Goal: Task Accomplishment & Management: Manage account settings

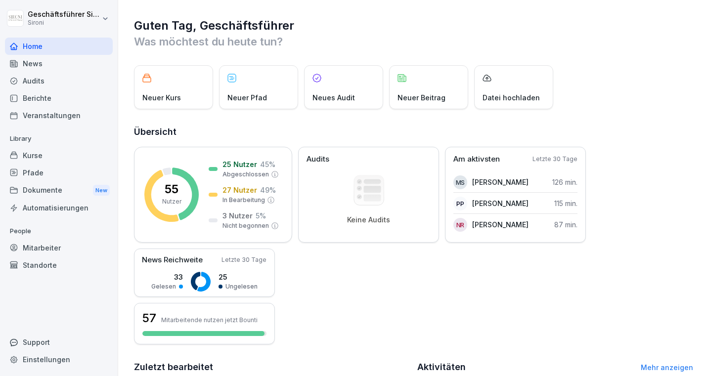
click at [32, 80] on div "Audits" at bounding box center [59, 80] width 108 height 17
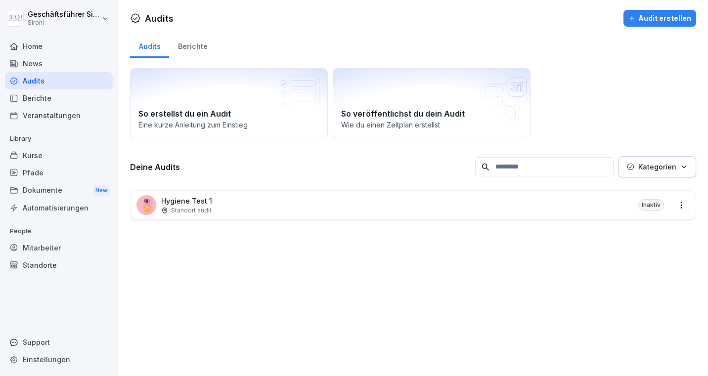
click at [652, 16] on div "Audit erstellen" at bounding box center [660, 18] width 63 height 11
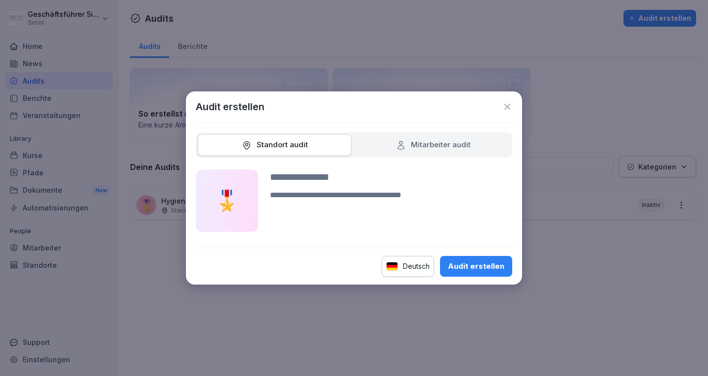
click at [440, 143] on div "Mitarbeiter audit" at bounding box center [433, 144] width 75 height 11
click at [269, 150] on div "Standort audit" at bounding box center [275, 144] width 66 height 11
click at [435, 140] on div "Mitarbeiter audit" at bounding box center [433, 144] width 75 height 11
click at [269, 143] on div "Standort audit" at bounding box center [275, 144] width 66 height 11
click at [293, 180] on input at bounding box center [391, 177] width 242 height 15
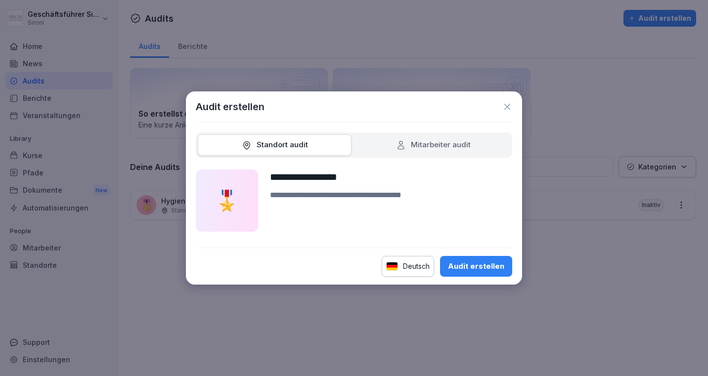
type input "**********"
click at [338, 198] on textarea at bounding box center [391, 210] width 242 height 43
type textarea "**********"
click at [482, 274] on button "Audit erstellen" at bounding box center [476, 266] width 72 height 21
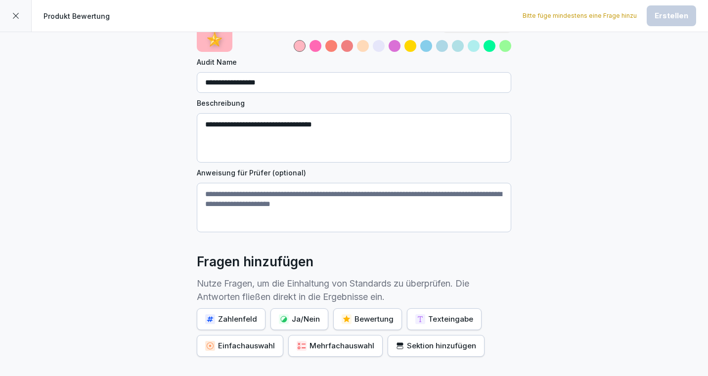
scroll to position [57, 0]
drag, startPoint x: 201, startPoint y: 191, endPoint x: 385, endPoint y: 222, distance: 186.5
click at [385, 222] on textarea "Anweisung für Prüfer (optional)" at bounding box center [354, 207] width 315 height 49
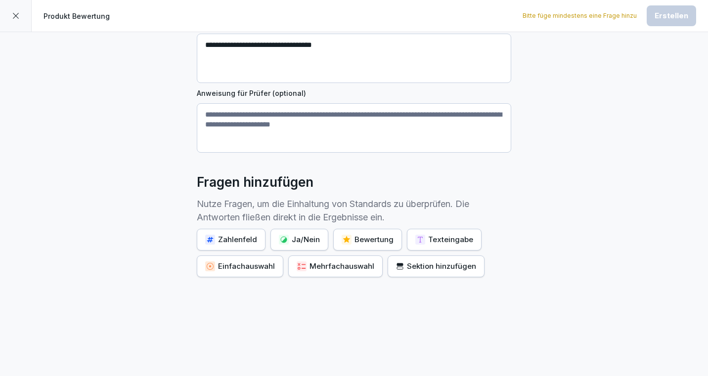
click at [359, 241] on div "Bewertung" at bounding box center [368, 239] width 52 height 11
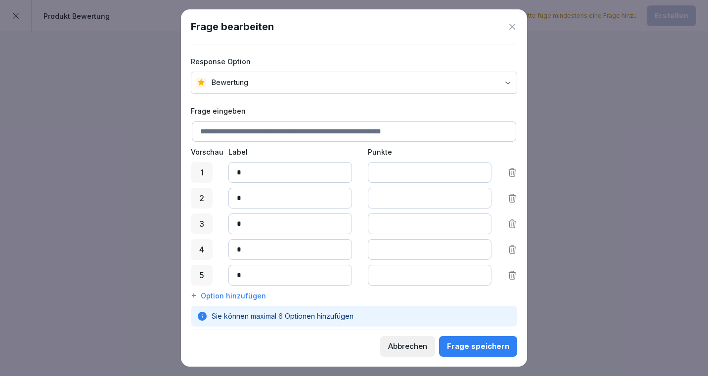
click at [292, 134] on input at bounding box center [354, 131] width 324 height 21
click at [513, 25] on icon at bounding box center [512, 27] width 6 height 6
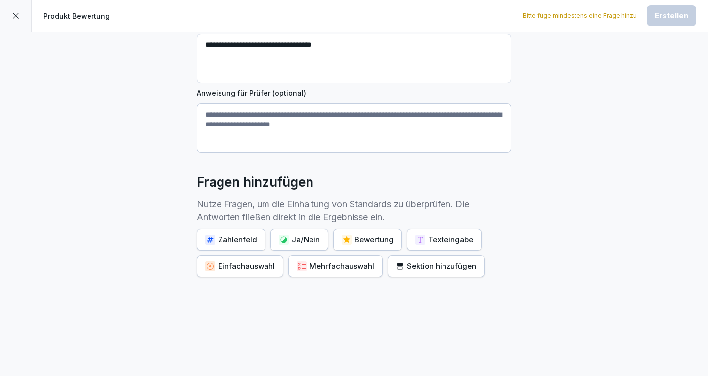
click at [246, 113] on textarea "Anweisung für Prüfer (optional)" at bounding box center [354, 127] width 315 height 49
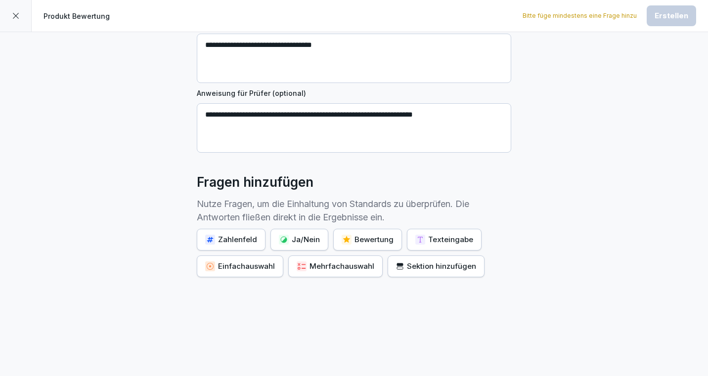
type textarea "**********"
click at [358, 238] on div "Bewertung" at bounding box center [368, 239] width 52 height 11
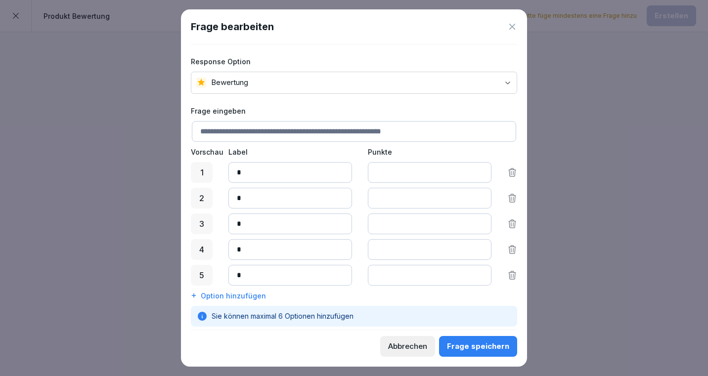
click at [259, 131] on input at bounding box center [354, 131] width 324 height 21
type input "**********"
click at [512, 199] on icon at bounding box center [512, 198] width 10 height 10
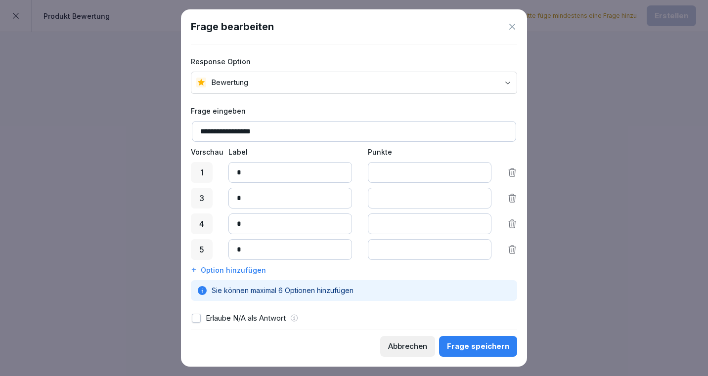
click at [512, 199] on icon at bounding box center [512, 198] width 10 height 10
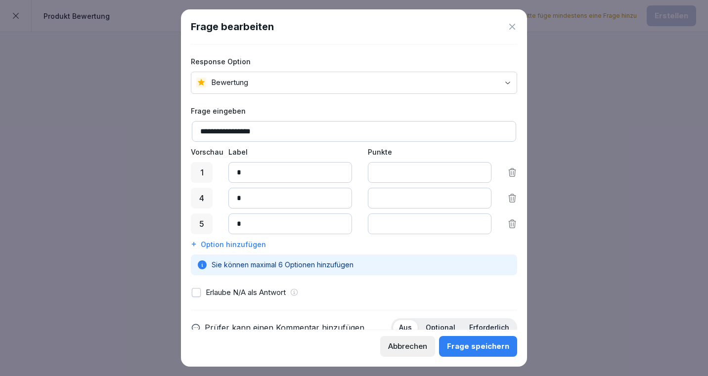
click at [512, 199] on icon at bounding box center [512, 198] width 10 height 10
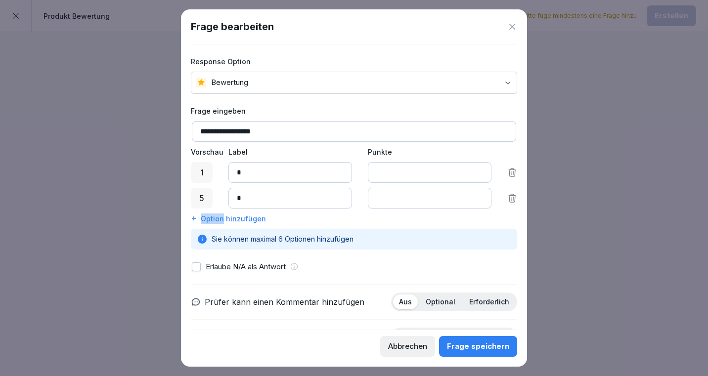
click at [512, 199] on icon at bounding box center [512, 198] width 10 height 10
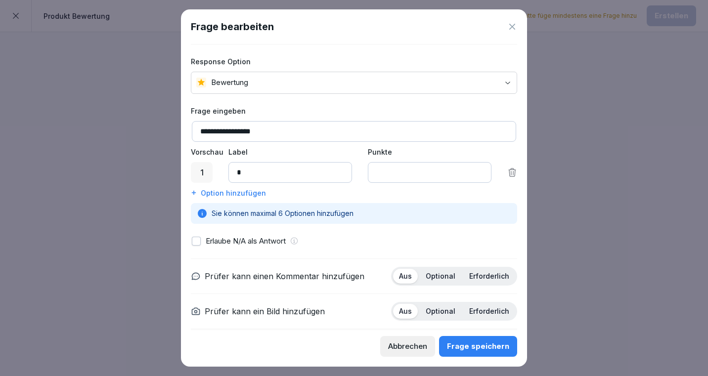
click at [238, 171] on input "*" at bounding box center [291, 172] width 124 height 21
click at [196, 169] on div at bounding box center [202, 172] width 22 height 21
click at [263, 170] on input at bounding box center [291, 172] width 124 height 21
click at [437, 270] on div "Optional" at bounding box center [441, 276] width 42 height 15
click at [404, 175] on input "*" at bounding box center [430, 172] width 124 height 21
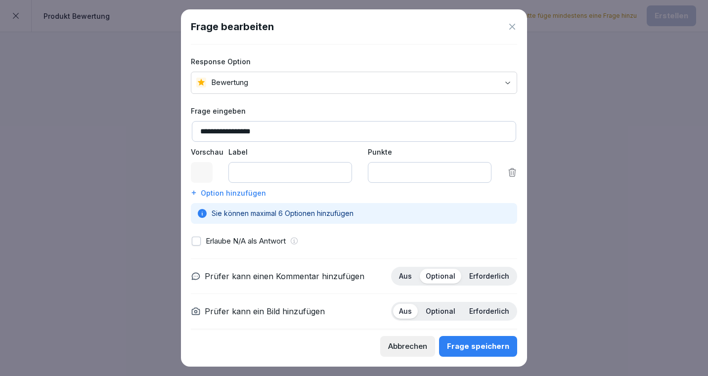
click at [480, 171] on input "*" at bounding box center [430, 172] width 124 height 21
click at [480, 176] on input "*" at bounding box center [430, 172] width 124 height 21
type input "*"
click at [480, 176] on input "*" at bounding box center [430, 172] width 124 height 21
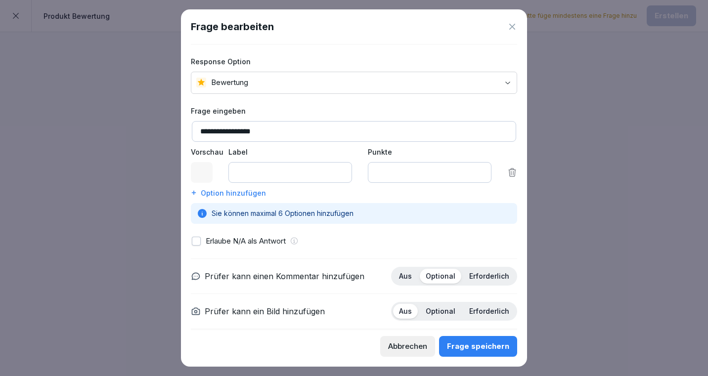
click at [492, 341] on div "Frage speichern" at bounding box center [478, 346] width 62 height 11
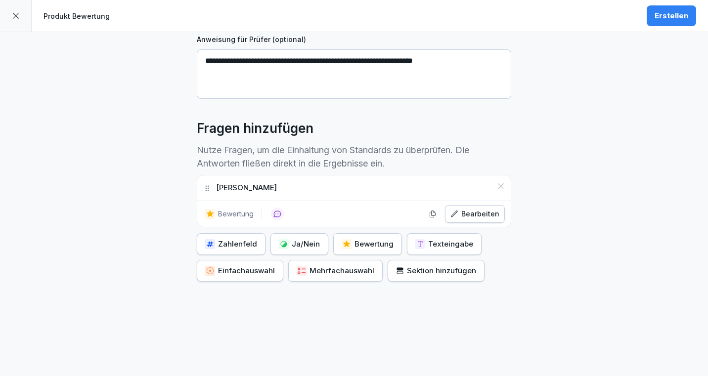
scroll to position [194, 0]
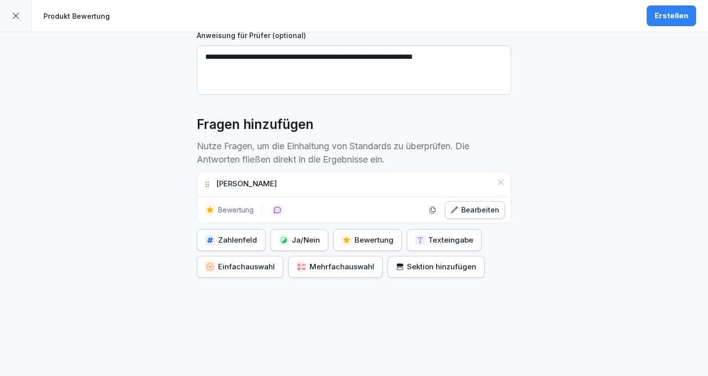
click at [242, 236] on div "Zahlenfeld" at bounding box center [231, 240] width 52 height 11
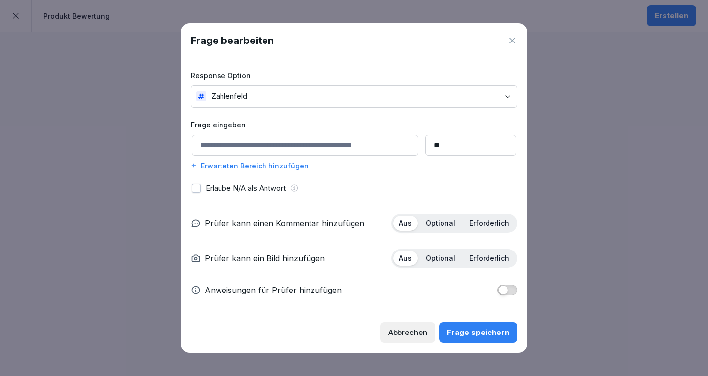
click at [238, 148] on input at bounding box center [305, 145] width 227 height 21
type input "**********"
click at [431, 163] on div "Erwarteten Bereich hinzufügen" at bounding box center [354, 166] width 326 height 10
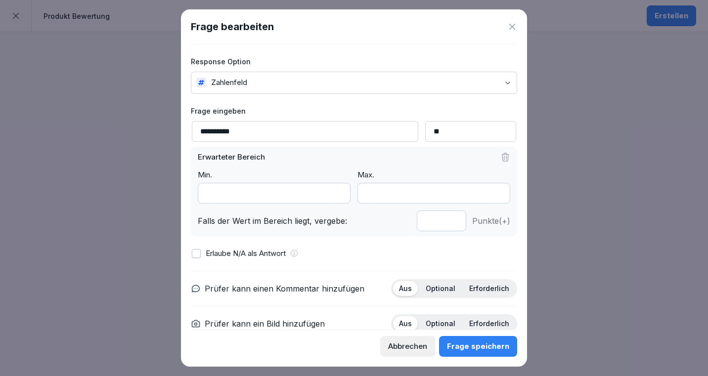
click at [442, 131] on input "**" at bounding box center [470, 131] width 91 height 21
type input "*"
click at [438, 290] on p "Optional" at bounding box center [441, 288] width 30 height 9
click at [502, 158] on icon at bounding box center [506, 157] width 10 height 10
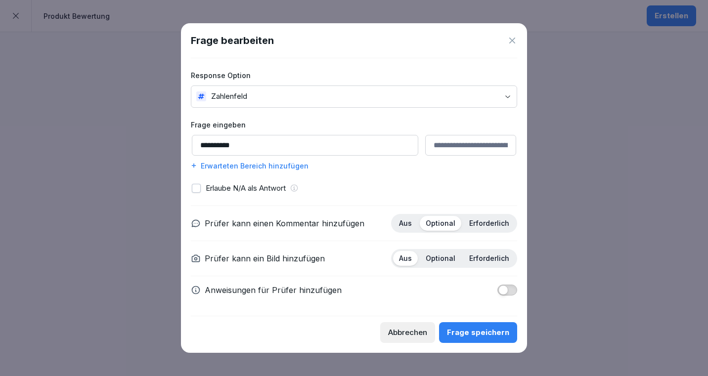
click at [464, 330] on div "Frage speichern" at bounding box center [478, 332] width 62 height 11
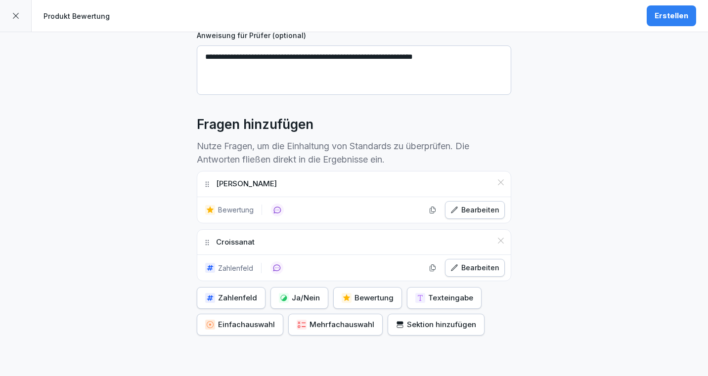
click at [484, 269] on div "Bearbeiten" at bounding box center [475, 268] width 49 height 11
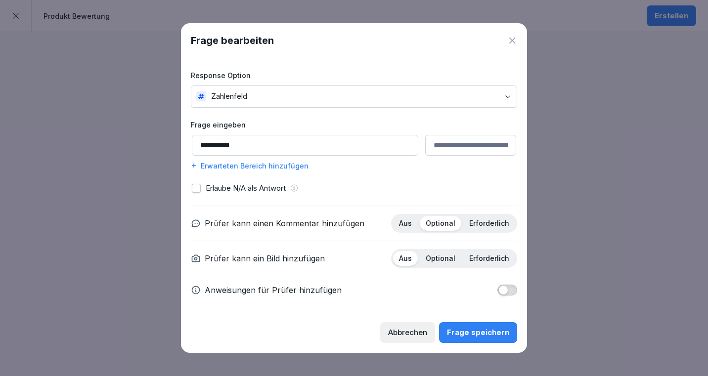
click at [233, 146] on input "**********" at bounding box center [305, 145] width 227 height 21
type input "*********"
click at [459, 326] on button "Frage speichern" at bounding box center [478, 333] width 78 height 21
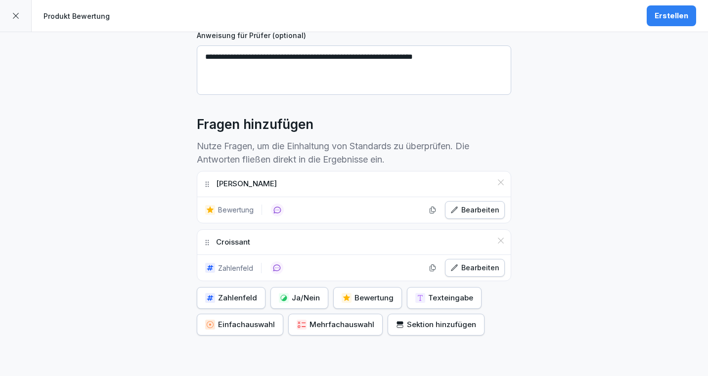
click at [233, 298] on div "Zahlenfeld" at bounding box center [231, 298] width 52 height 11
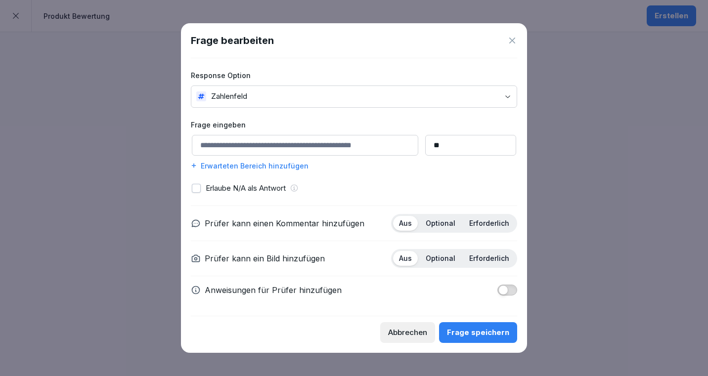
click at [279, 94] on body "**********" at bounding box center [354, 188] width 708 height 376
click at [283, 139] on input at bounding box center [305, 145] width 227 height 21
type input "*********"
click at [445, 144] on input "**" at bounding box center [470, 145] width 91 height 21
type input "*"
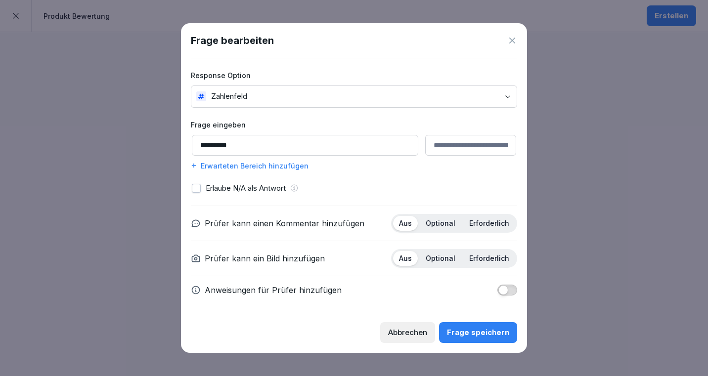
click at [448, 222] on p "Optional" at bounding box center [441, 223] width 30 height 9
click at [477, 333] on div "Frage speichern" at bounding box center [478, 332] width 62 height 11
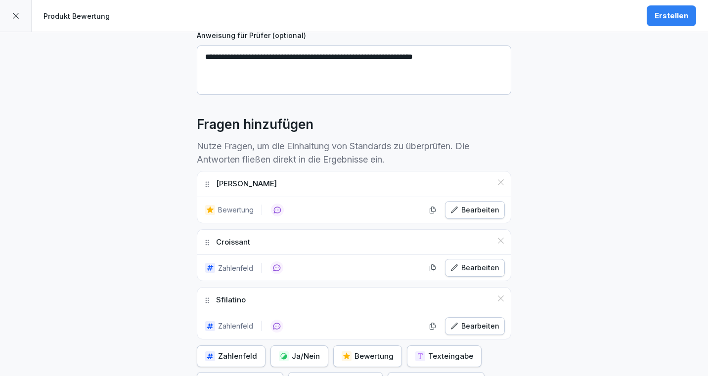
click at [498, 186] on div "Maritozzo Rosinen" at bounding box center [354, 184] width 314 height 25
click at [502, 181] on icon at bounding box center [501, 183] width 8 height 8
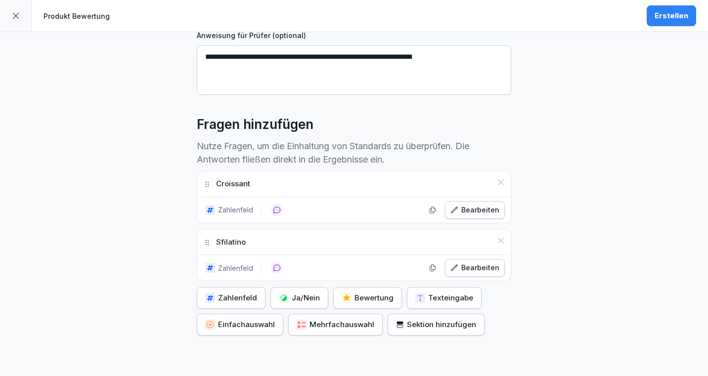
click at [231, 297] on div "Zahlenfeld" at bounding box center [231, 298] width 52 height 11
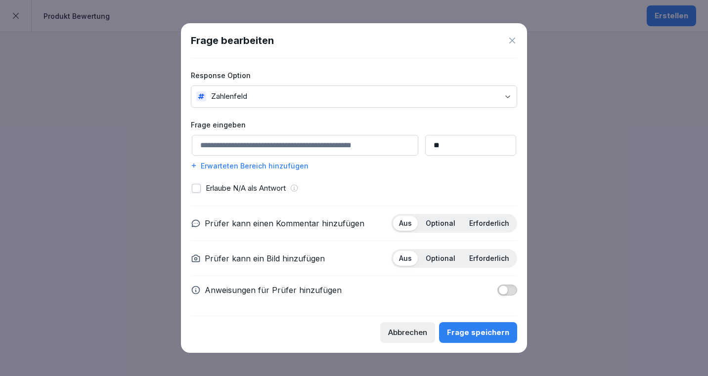
click at [290, 153] on input at bounding box center [305, 145] width 227 height 21
type input "*"
type input "**********"
click at [455, 143] on input "**" at bounding box center [470, 145] width 91 height 21
type input "*"
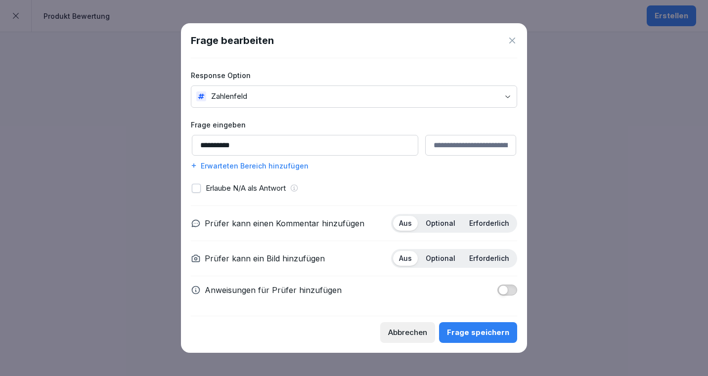
click at [444, 221] on p "Optional" at bounding box center [441, 223] width 30 height 9
click at [464, 331] on div "Frage speichern" at bounding box center [478, 332] width 62 height 11
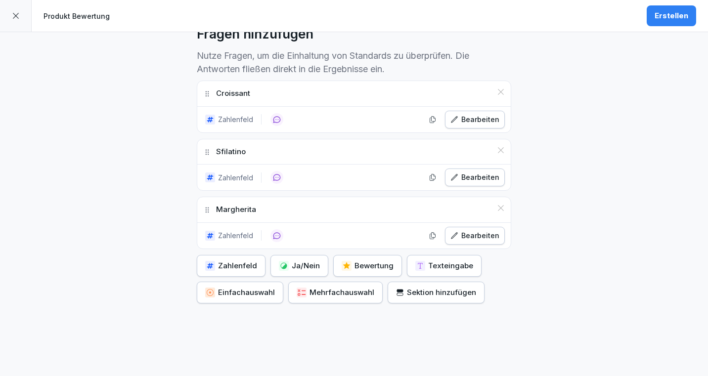
scroll to position [285, 0]
click at [366, 261] on div "Bewertung" at bounding box center [368, 265] width 52 height 11
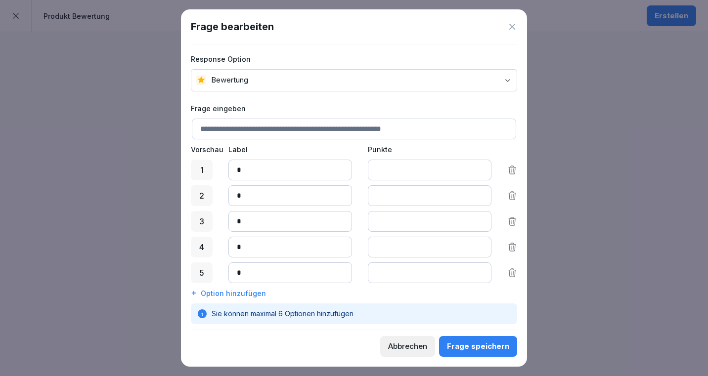
scroll to position [1, 0]
click at [510, 22] on icon at bounding box center [512, 27] width 10 height 10
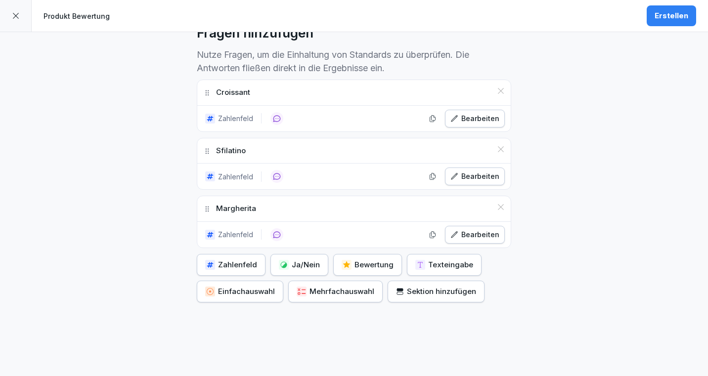
scroll to position [242, 0]
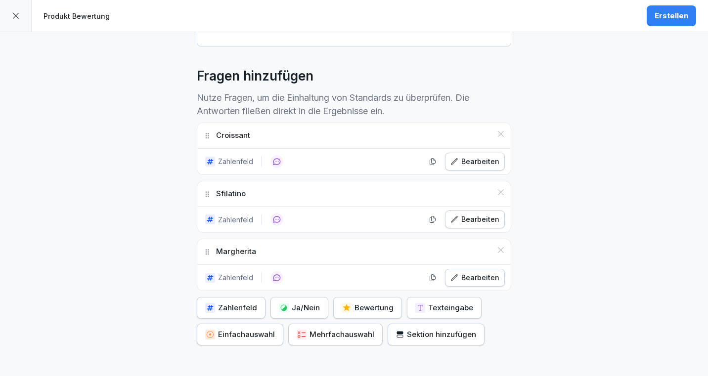
click at [682, 12] on div "Erstellen" at bounding box center [672, 15] width 34 height 11
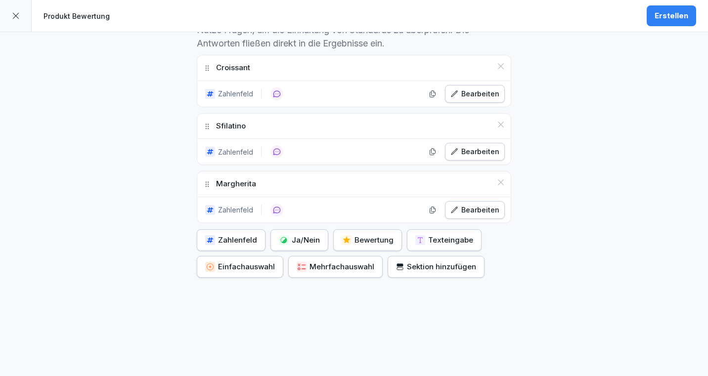
scroll to position [0, 0]
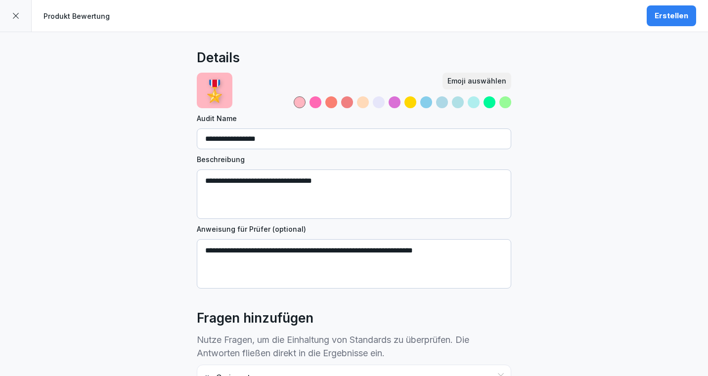
click at [664, 25] on button "Erstellen" at bounding box center [671, 15] width 49 height 21
click at [666, 14] on div "Erstellen" at bounding box center [672, 15] width 34 height 11
click at [362, 101] on div at bounding box center [363, 102] width 12 height 12
click at [458, 78] on div "Emoji auswählen" at bounding box center [477, 81] width 59 height 11
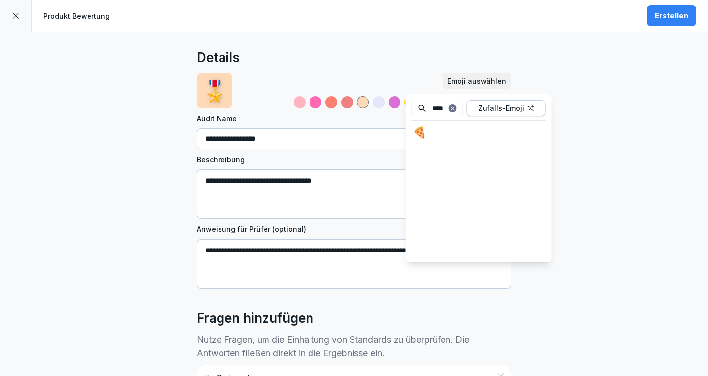
type input "****"
click at [419, 131] on div "🍕" at bounding box center [420, 133] width 16 height 16
click at [591, 102] on div "**********" at bounding box center [354, 359] width 708 height 655
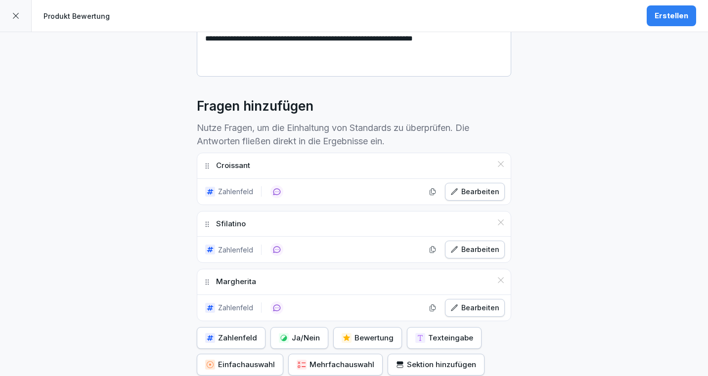
scroll to position [310, 0]
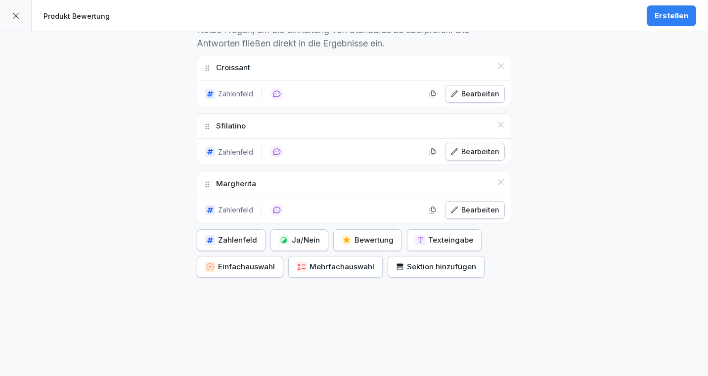
click at [666, 1] on div "Produkt Bewertung Erstellen" at bounding box center [354, 16] width 708 height 32
click at [666, 7] on button "Erstellen" at bounding box center [671, 15] width 49 height 21
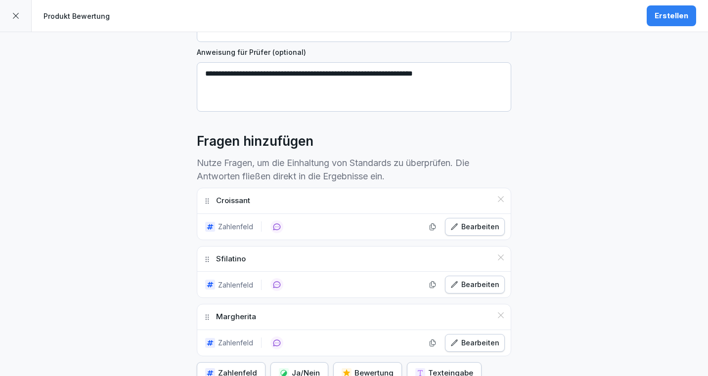
scroll to position [224, 0]
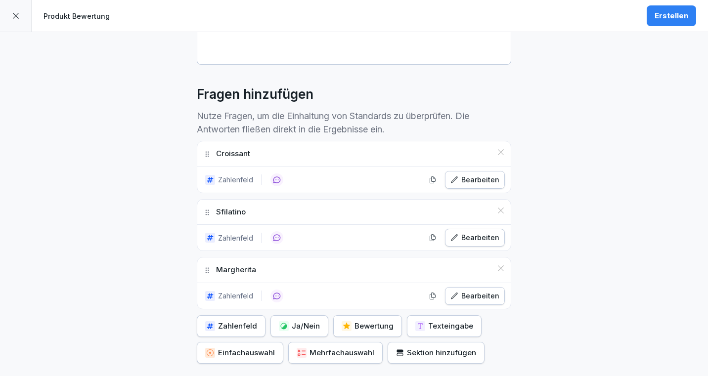
click at [663, 15] on div "Erstellen" at bounding box center [672, 15] width 34 height 11
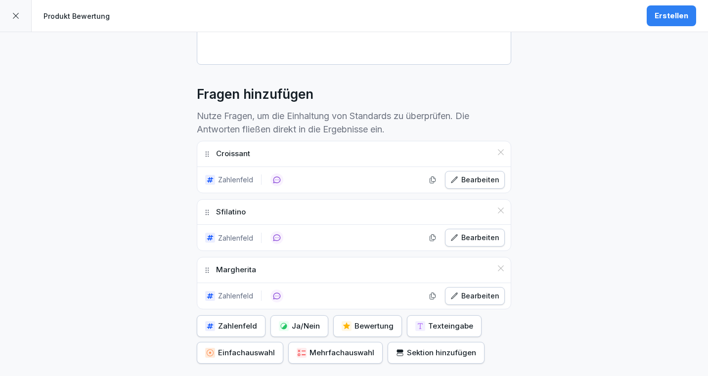
click at [663, 15] on div "Erstellen" at bounding box center [672, 15] width 34 height 11
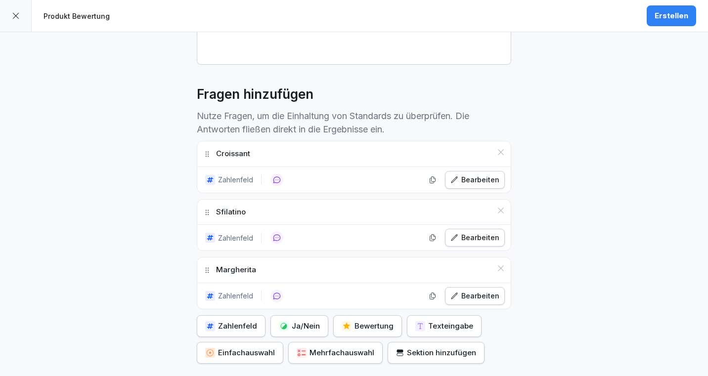
scroll to position [310, 0]
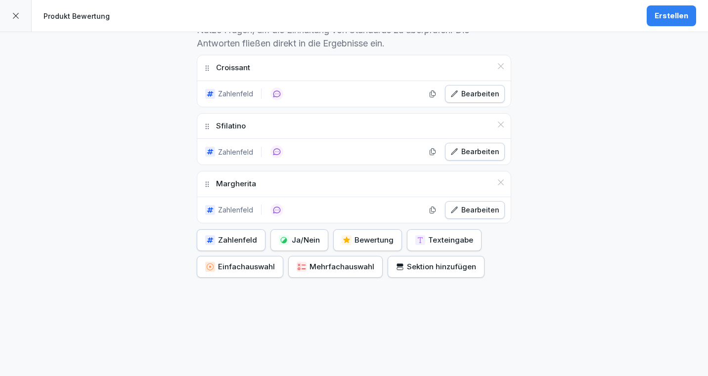
click at [289, 241] on div "Ja/Nein" at bounding box center [299, 240] width 41 height 11
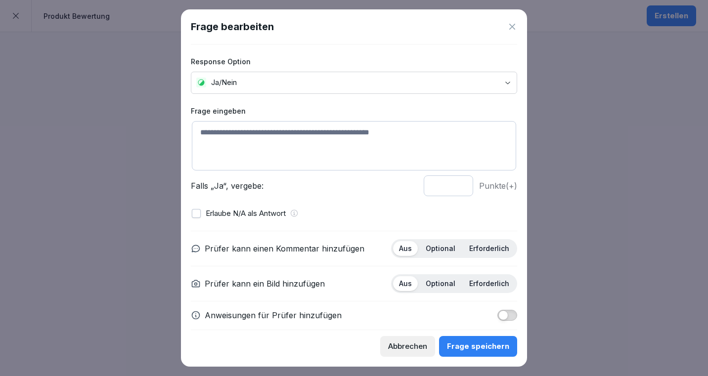
click at [260, 140] on textarea at bounding box center [354, 145] width 324 height 49
type textarea "*********"
click at [410, 349] on div "Abbrechen" at bounding box center [407, 346] width 39 height 11
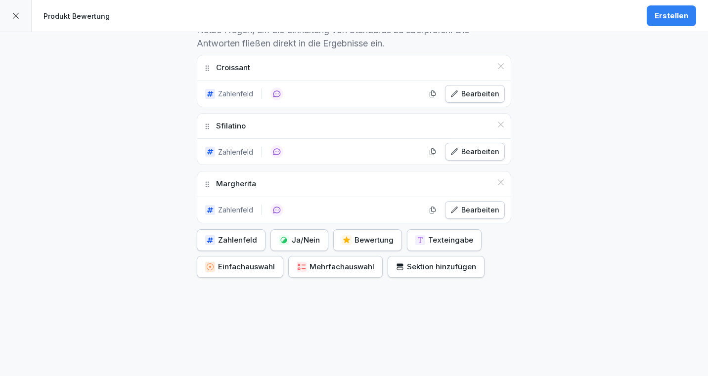
click at [488, 205] on div "Bearbeiten" at bounding box center [475, 210] width 49 height 11
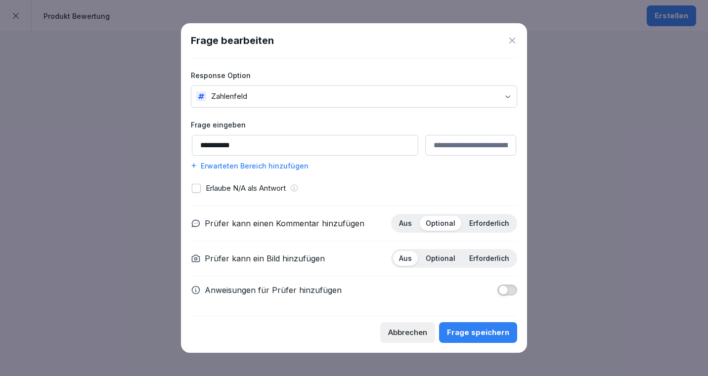
click at [504, 293] on span "button" at bounding box center [504, 290] width 10 height 10
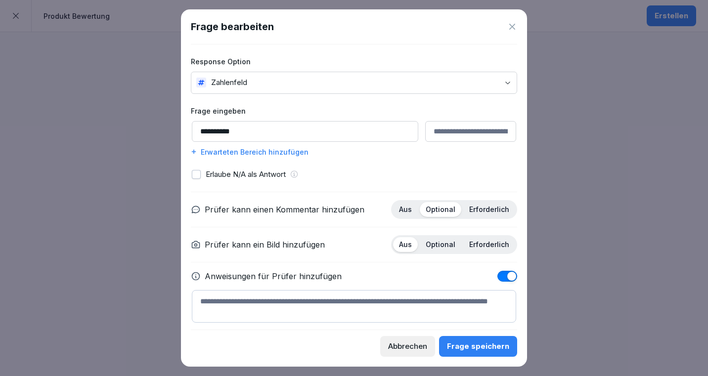
click at [507, 276] on span "button" at bounding box center [512, 277] width 10 height 10
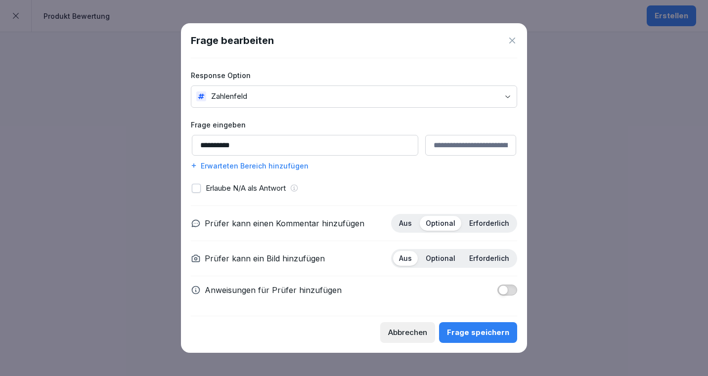
click at [507, 95] on body "**********" at bounding box center [354, 188] width 708 height 376
click at [195, 191] on button "button" at bounding box center [196, 188] width 9 height 9
click at [472, 339] on button "Frage speichern" at bounding box center [478, 333] width 78 height 21
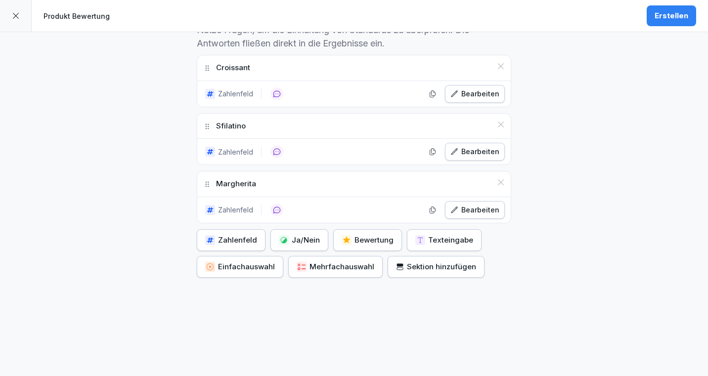
click at [663, 16] on div "Erstellen" at bounding box center [672, 15] width 34 height 11
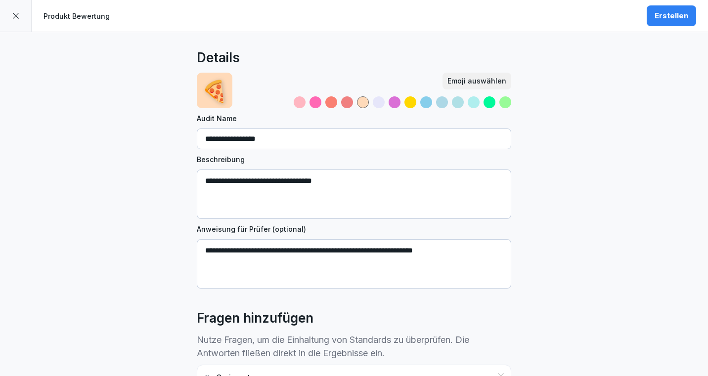
click at [282, 141] on input "**********" at bounding box center [354, 139] width 315 height 21
type input "**********"
click at [347, 186] on textarea "**********" at bounding box center [354, 194] width 315 height 49
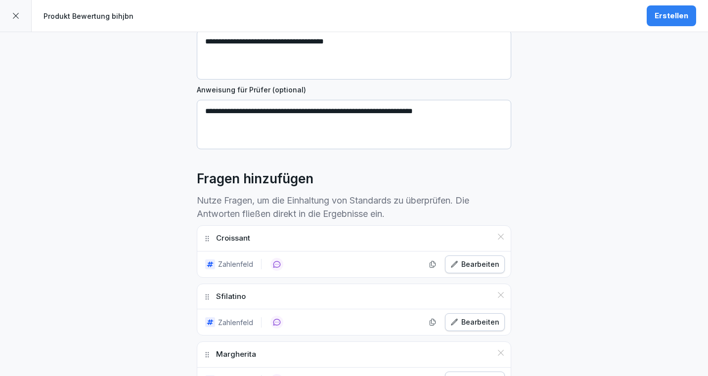
scroll to position [310, 0]
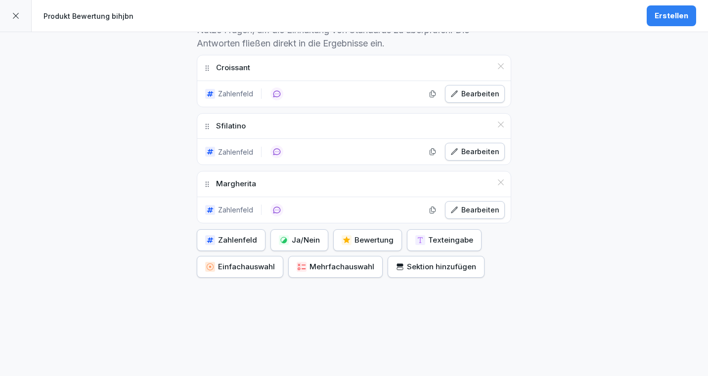
type textarea "**********"
click at [670, 18] on div "Erstellen" at bounding box center [672, 15] width 34 height 11
click at [13, 22] on div at bounding box center [16, 16] width 32 height 32
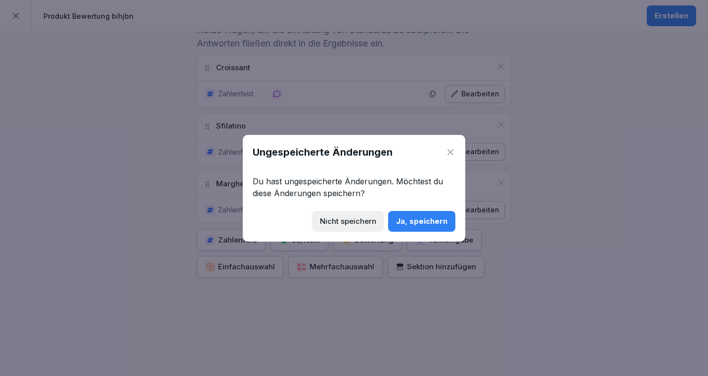
click at [430, 215] on button "Ja, speichern" at bounding box center [421, 221] width 67 height 21
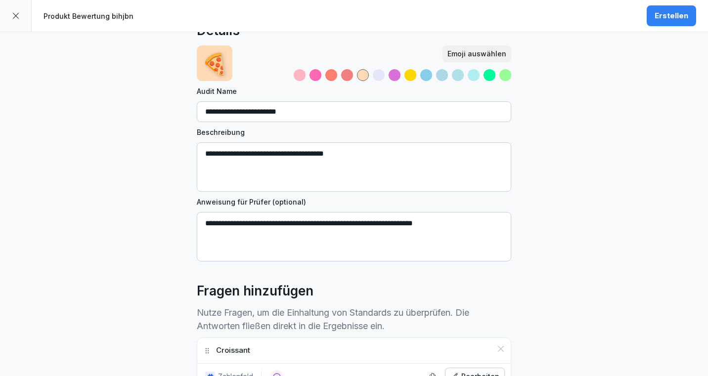
scroll to position [0, 0]
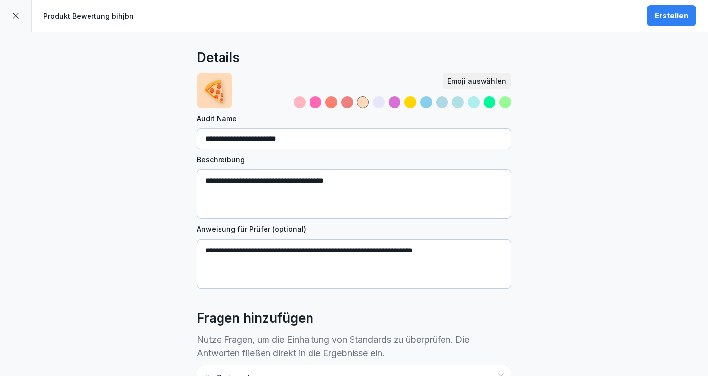
click at [680, 23] on button "Erstellen" at bounding box center [671, 15] width 49 height 21
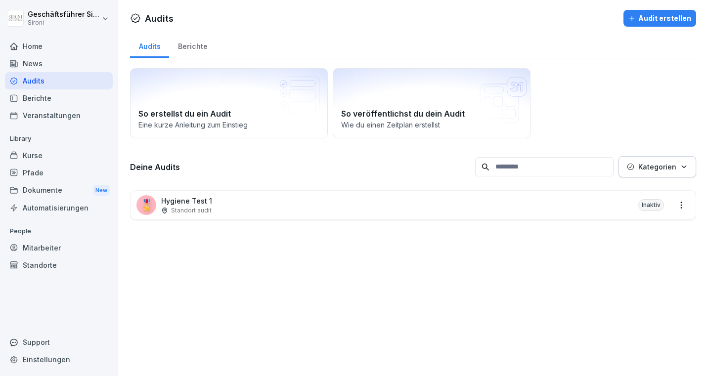
click at [188, 49] on div "Berichte" at bounding box center [192, 45] width 47 height 25
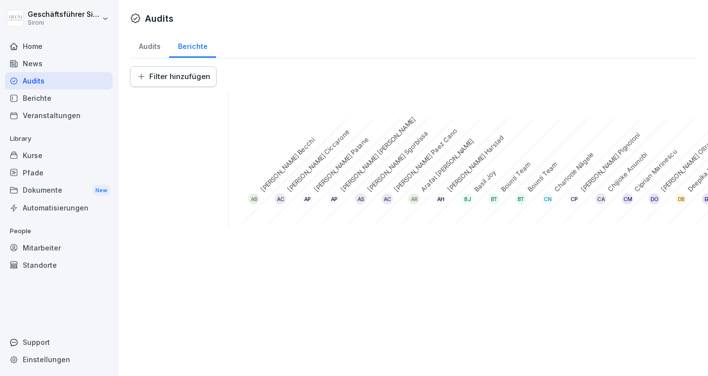
click at [148, 49] on div "Audits" at bounding box center [149, 45] width 39 height 25
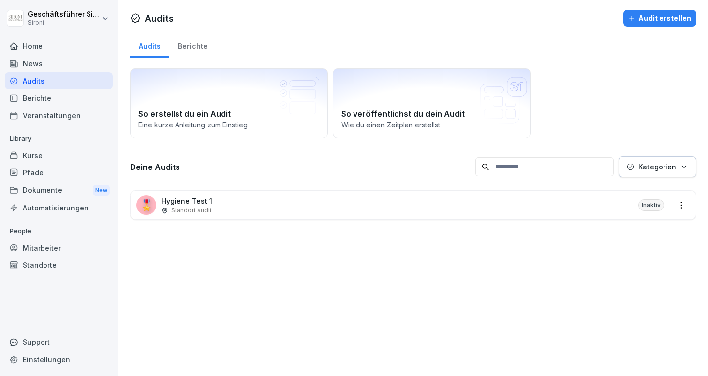
click at [188, 48] on div "Berichte" at bounding box center [192, 45] width 47 height 25
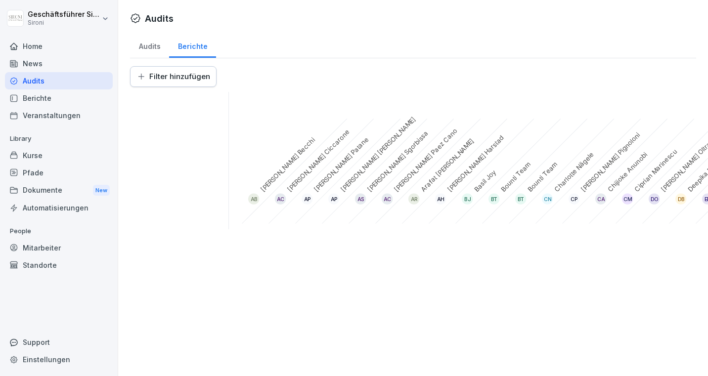
click at [149, 46] on div "Audits" at bounding box center [149, 45] width 39 height 25
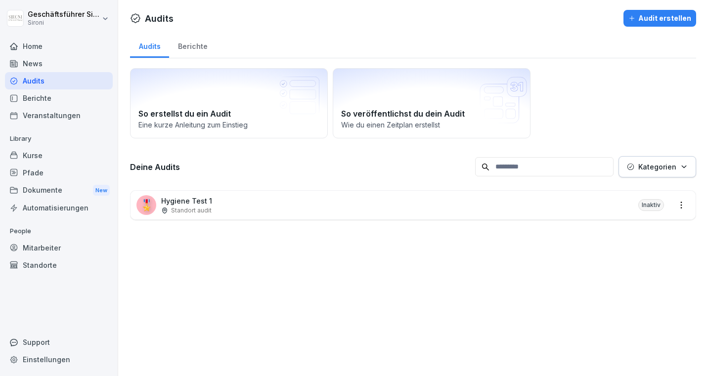
click at [641, 20] on div "Audit erstellen" at bounding box center [660, 18] width 63 height 11
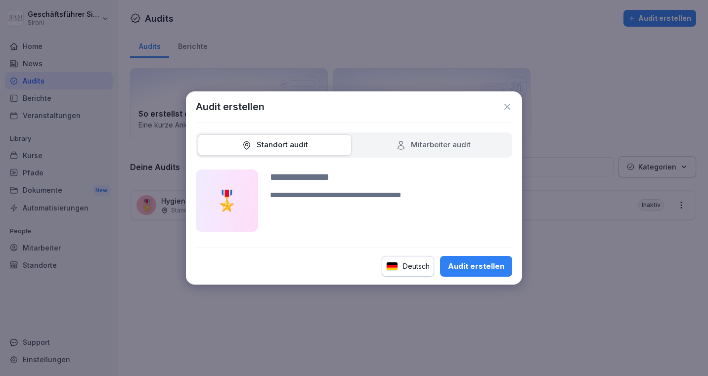
click at [507, 109] on icon at bounding box center [508, 107] width 10 height 10
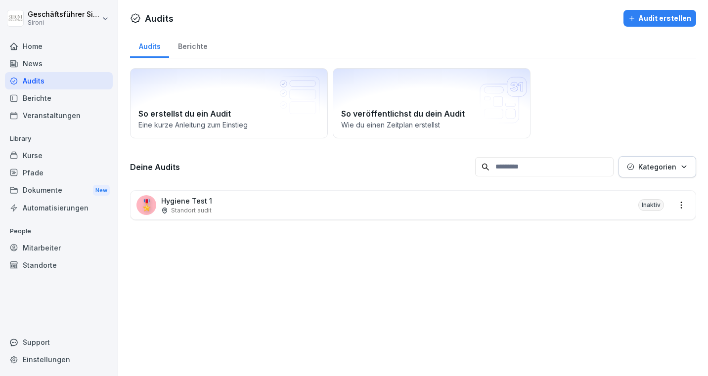
click at [182, 206] on p "Standort audit" at bounding box center [191, 210] width 41 height 9
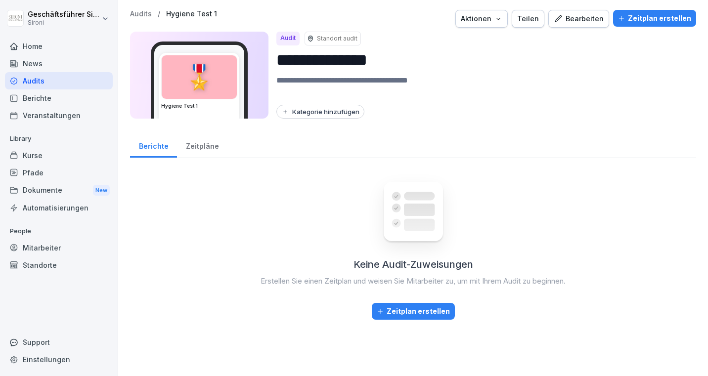
click at [595, 14] on div "Bearbeiten" at bounding box center [579, 18] width 50 height 11
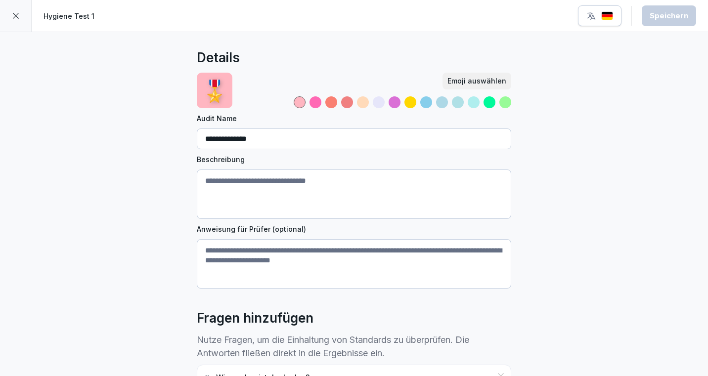
click at [272, 139] on input "**********" at bounding box center [354, 139] width 315 height 21
type input "**********"
click at [172, 175] on div "**********" at bounding box center [354, 301] width 708 height 539
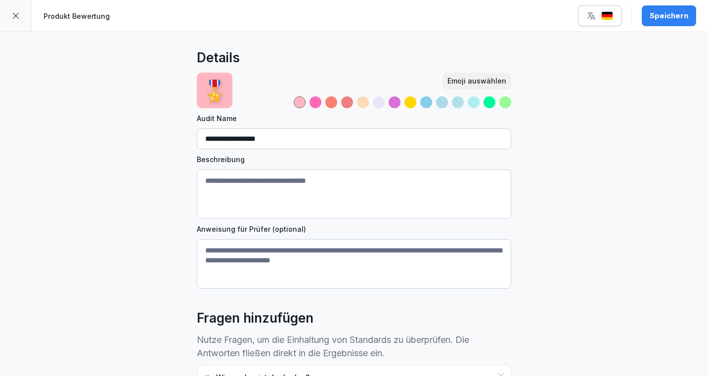
click at [221, 180] on textarea "Beschreibung" at bounding box center [354, 194] width 315 height 49
type textarea "*********"
click at [250, 253] on textarea "Anweisung für Prüfer (optional)" at bounding box center [354, 263] width 315 height 49
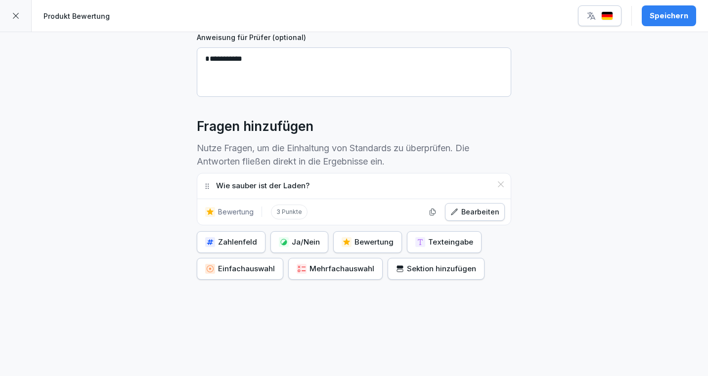
scroll to position [194, 0]
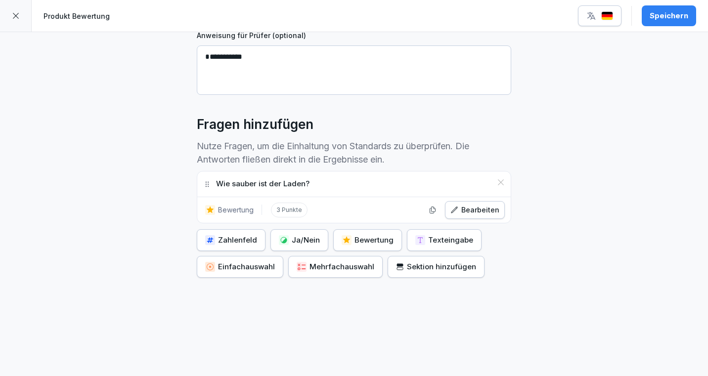
type textarea "**********"
click at [216, 242] on div "Zahlenfeld" at bounding box center [231, 240] width 52 height 11
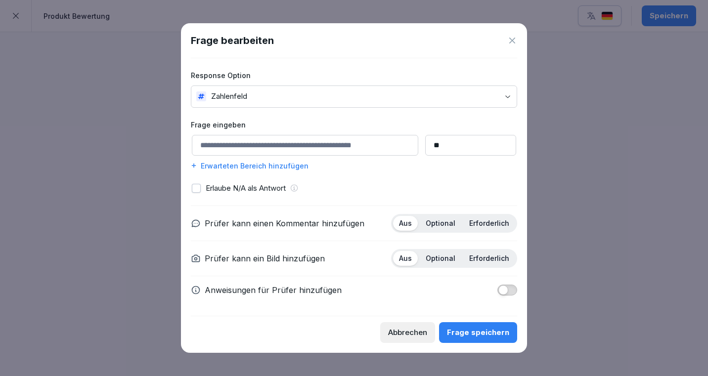
click at [238, 144] on input at bounding box center [305, 145] width 227 height 21
type input "*********"
click at [429, 149] on input "**" at bounding box center [470, 145] width 91 height 21
click at [444, 143] on input "**" at bounding box center [470, 145] width 91 height 21
type input "*"
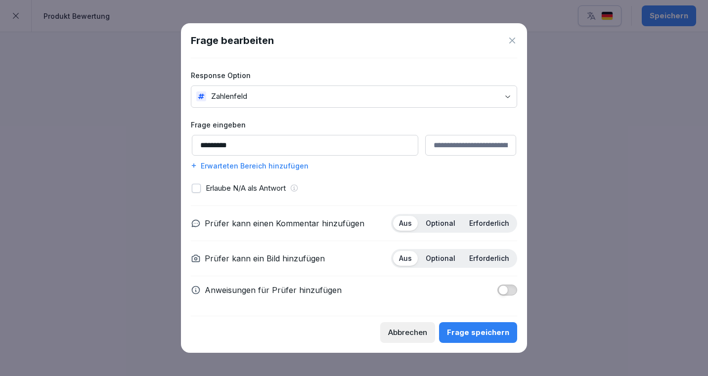
click at [444, 224] on p "Optional" at bounding box center [441, 223] width 30 height 9
click at [471, 340] on button "Frage speichern" at bounding box center [478, 333] width 78 height 21
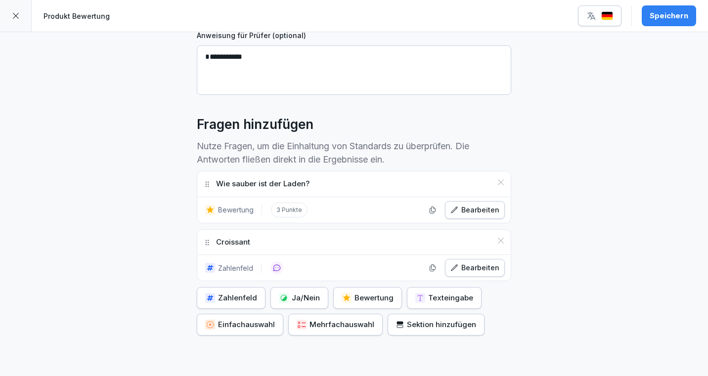
scroll to position [0, 0]
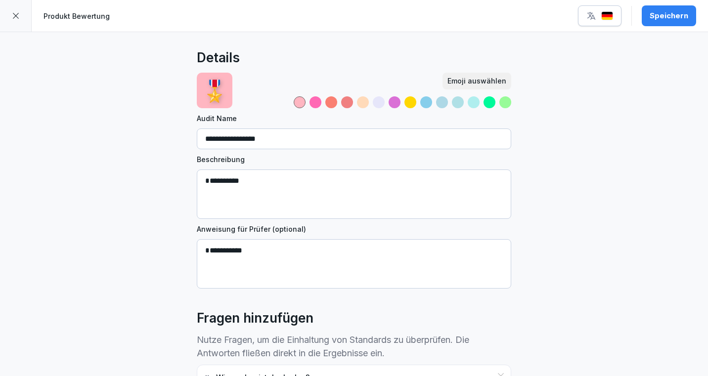
click at [283, 182] on textarea "*********" at bounding box center [354, 194] width 315 height 49
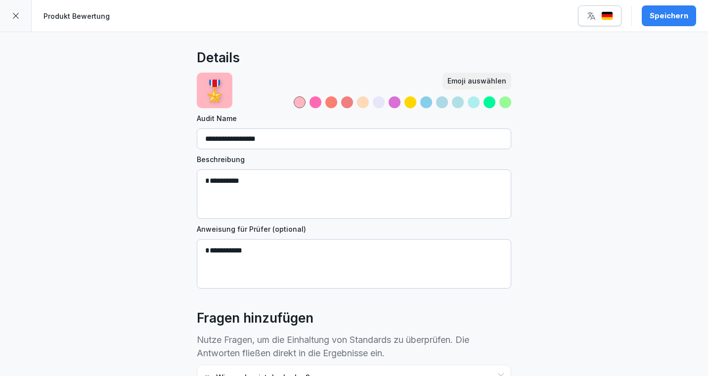
type textarea "*"
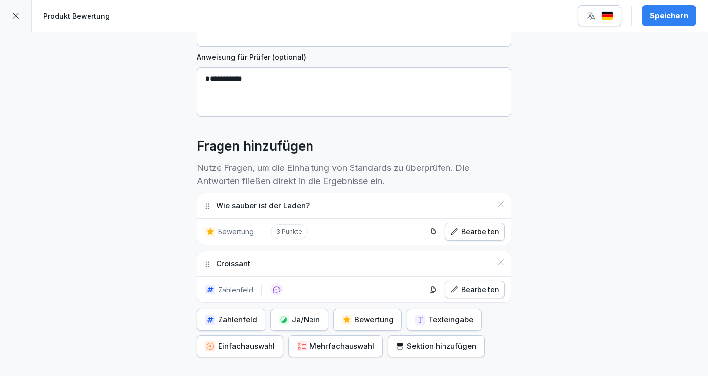
scroll to position [252, 0]
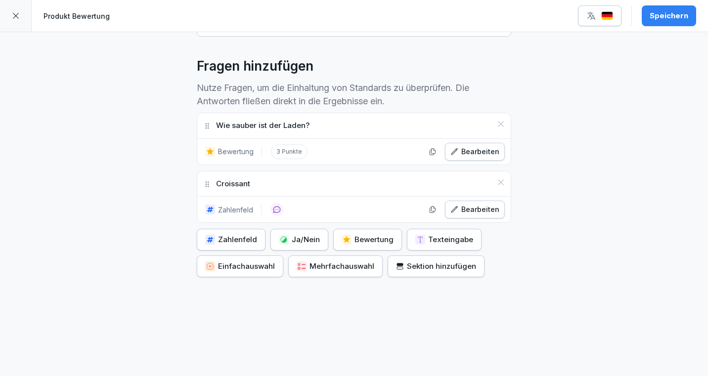
type textarea "**********"
click at [243, 236] on div "Zahlenfeld" at bounding box center [231, 239] width 52 height 11
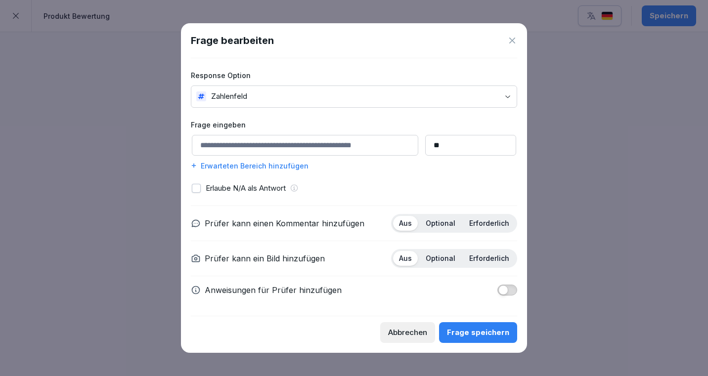
click at [464, 146] on input "**" at bounding box center [470, 145] width 91 height 21
type input "*"
click at [275, 148] on input at bounding box center [305, 145] width 227 height 21
type input "*********"
click at [445, 227] on p "Optional" at bounding box center [441, 223] width 30 height 9
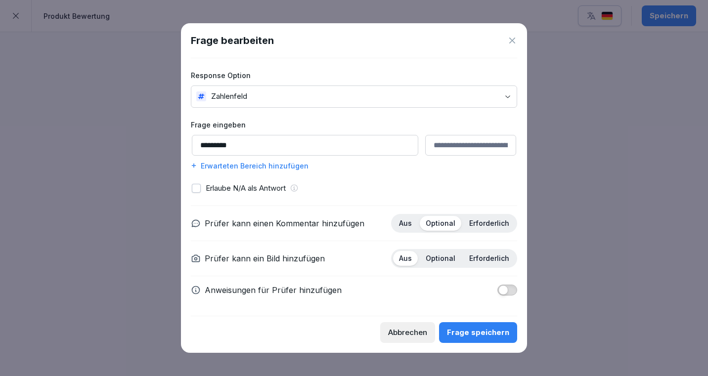
click at [485, 333] on div "Frage speichern" at bounding box center [478, 332] width 62 height 11
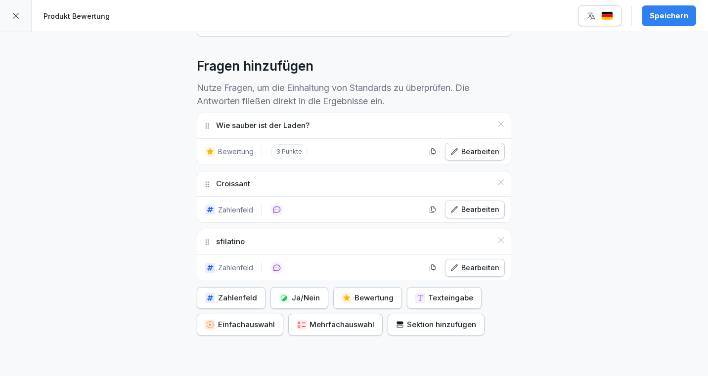
click at [671, 15] on div "Speichern" at bounding box center [669, 15] width 39 height 11
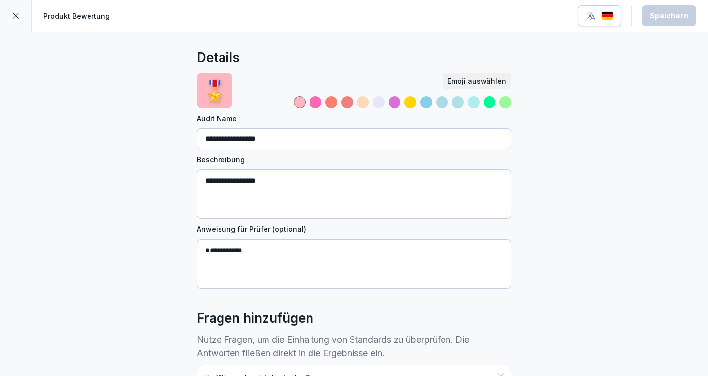
click at [12, 17] on icon at bounding box center [16, 16] width 8 height 8
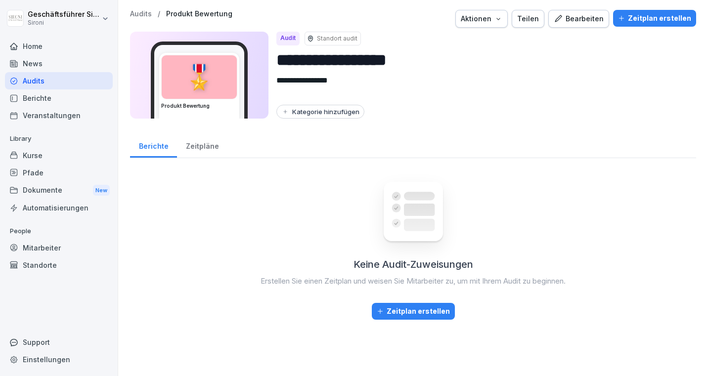
click at [539, 19] on div "Teilen" at bounding box center [528, 18] width 22 height 11
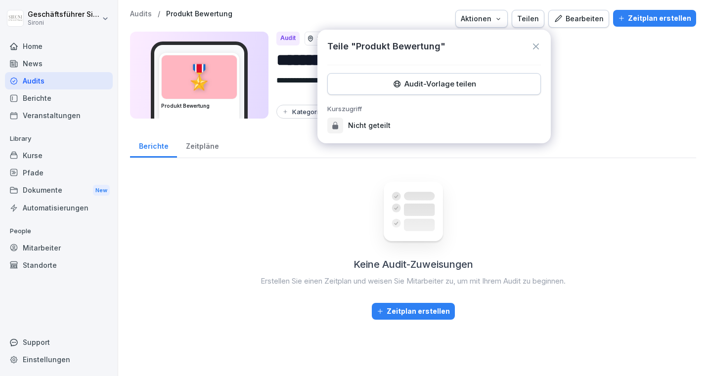
click at [430, 84] on div "Audit-Vorlage teilen" at bounding box center [434, 84] width 197 height 11
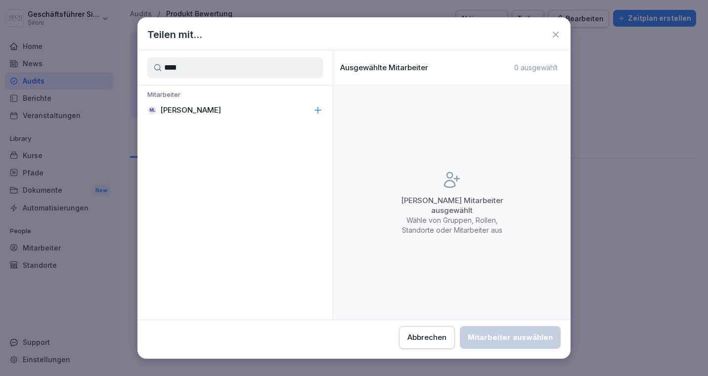
click at [200, 117] on div "ML Matej Leopoli" at bounding box center [235, 110] width 195 height 18
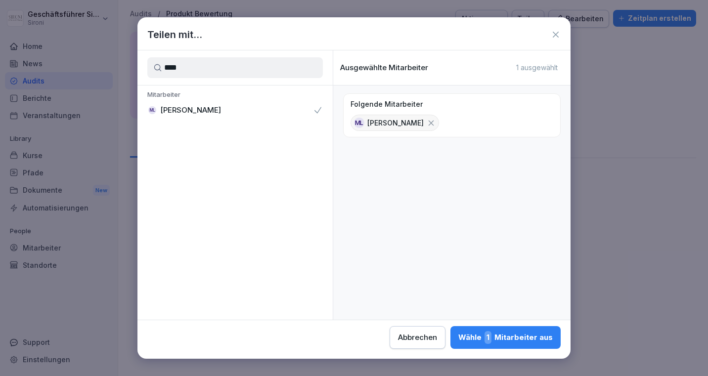
click at [221, 67] on input "****" at bounding box center [235, 67] width 176 height 21
click at [200, 107] on p "Theresa Malec" at bounding box center [190, 110] width 61 height 10
click at [204, 73] on input "***" at bounding box center [235, 67] width 176 height 21
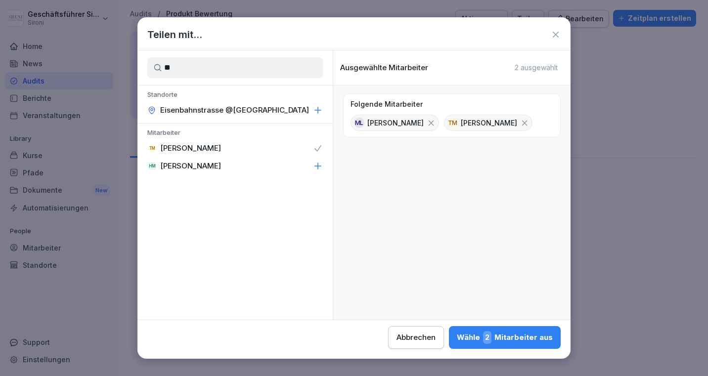
type input "*"
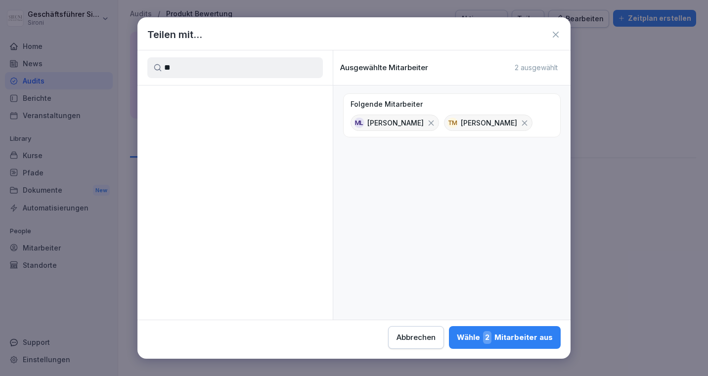
type input "*"
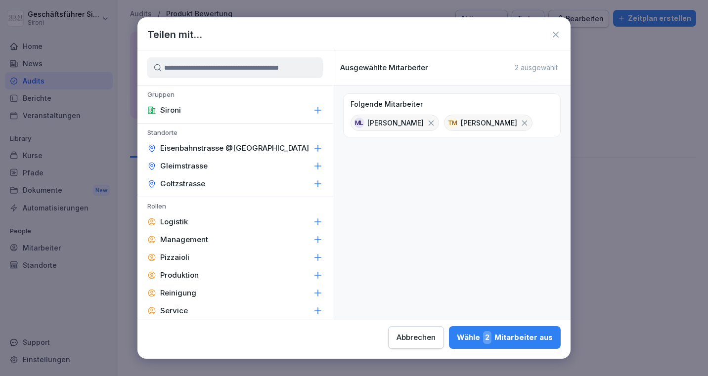
click at [506, 338] on div "Wähle 2 Mitarbeiter aus" at bounding box center [505, 337] width 96 height 13
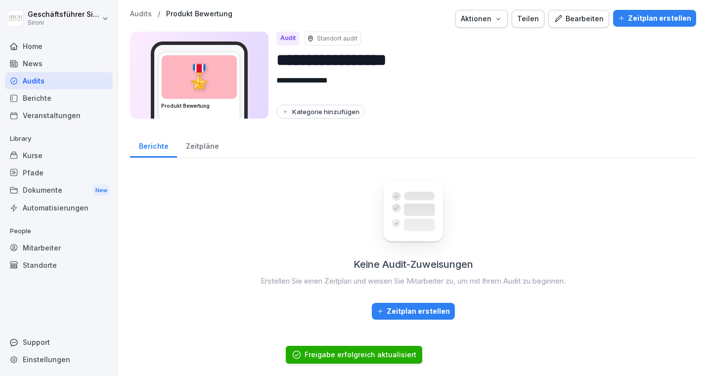
click at [195, 144] on div "Zeitpläne" at bounding box center [202, 145] width 50 height 25
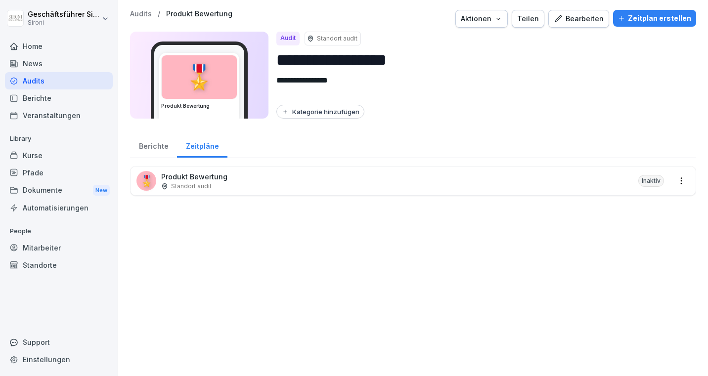
click at [140, 12] on p "Audits" at bounding box center [141, 14] width 22 height 8
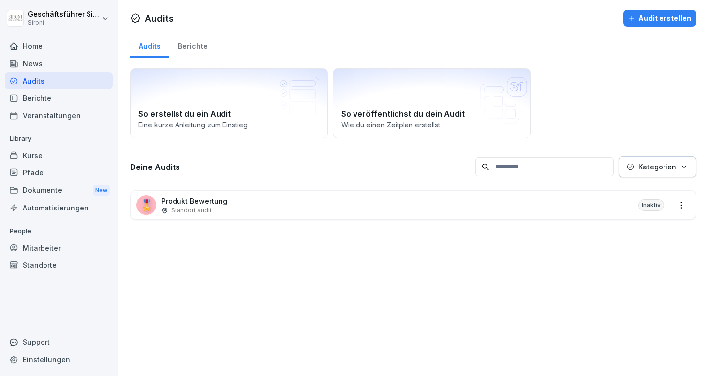
click at [192, 207] on p "Standort audit" at bounding box center [191, 210] width 41 height 9
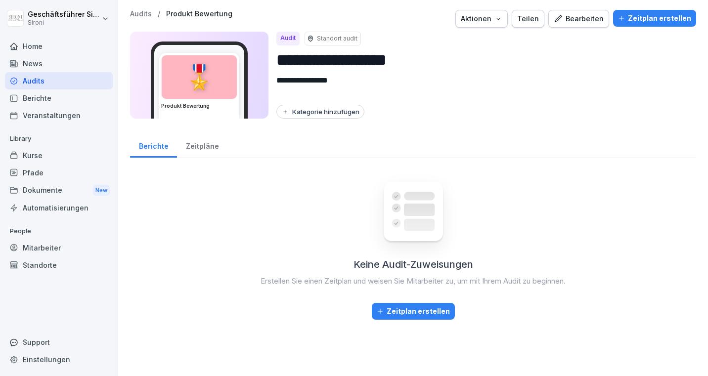
click at [189, 153] on div "Zeitpläne" at bounding box center [202, 145] width 50 height 25
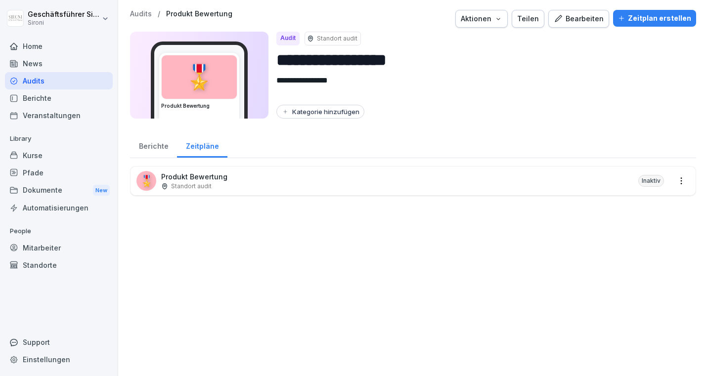
click at [154, 155] on div "Berichte" at bounding box center [153, 145] width 47 height 25
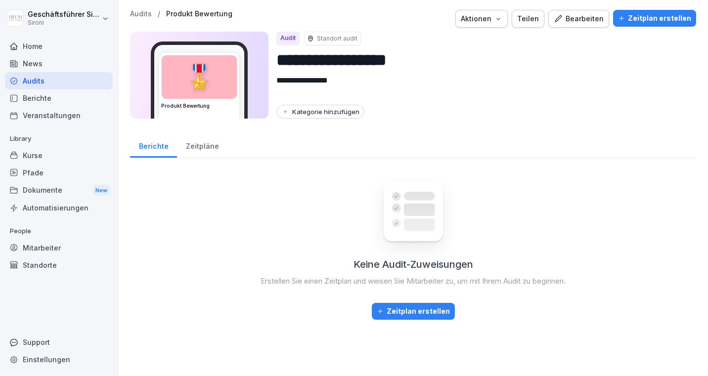
click at [191, 148] on div "Zeitpläne" at bounding box center [202, 145] width 50 height 25
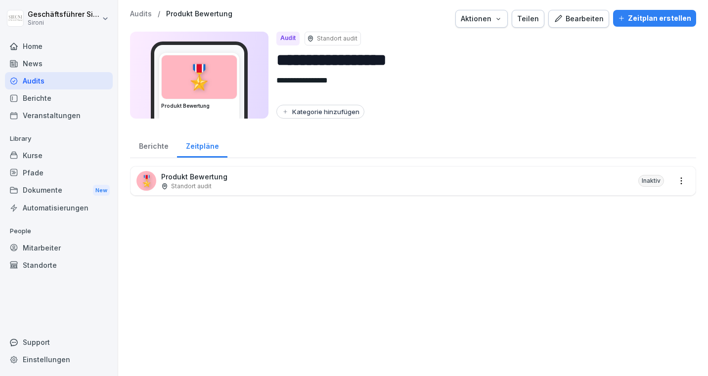
click at [194, 177] on p "Produkt Bewertung" at bounding box center [194, 177] width 66 height 10
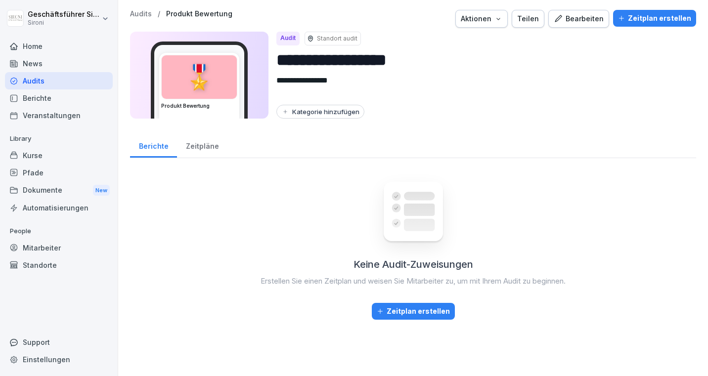
click at [198, 158] on div "**********" at bounding box center [413, 165] width 590 height 330
click at [679, 21] on div "Zeitplan erstellen" at bounding box center [654, 18] width 73 height 11
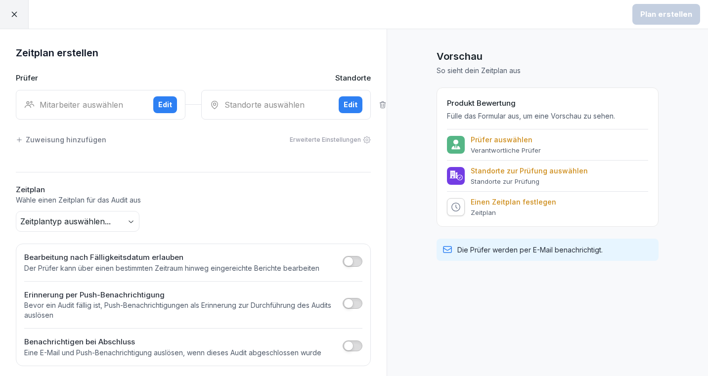
click at [77, 107] on div "Mitarbeiter auswählen" at bounding box center [84, 105] width 121 height 12
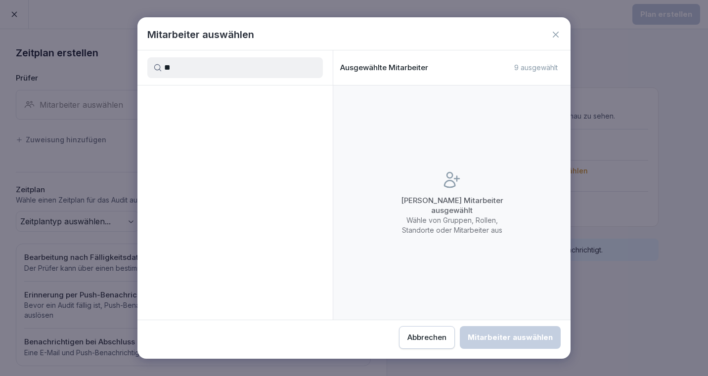
type input "*"
type input "***"
click at [207, 106] on p "Theresa Malec" at bounding box center [190, 110] width 61 height 10
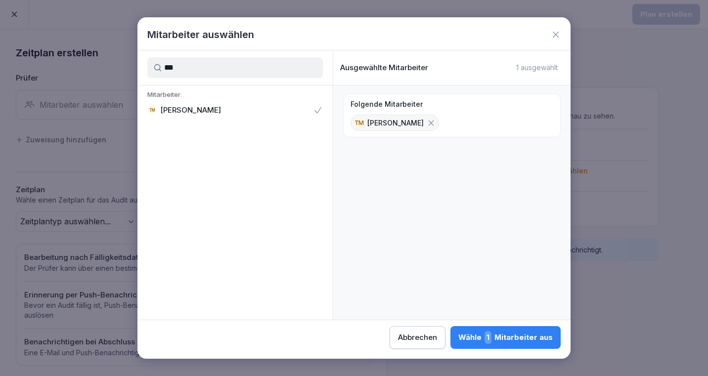
click at [500, 332] on div "Wähle 1 Mitarbeiter aus" at bounding box center [506, 337] width 94 height 13
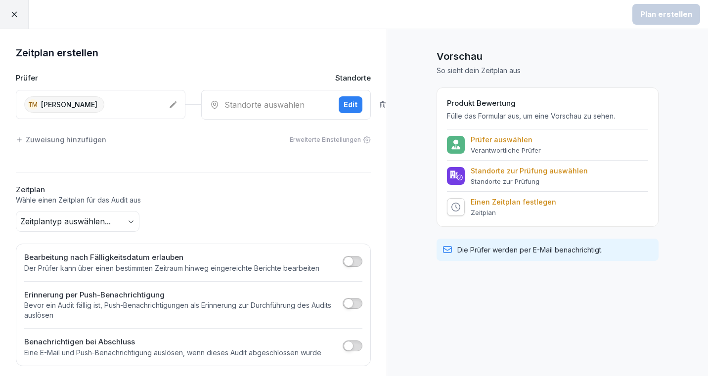
click at [288, 107] on div "Standorte auswählen" at bounding box center [270, 105] width 121 height 12
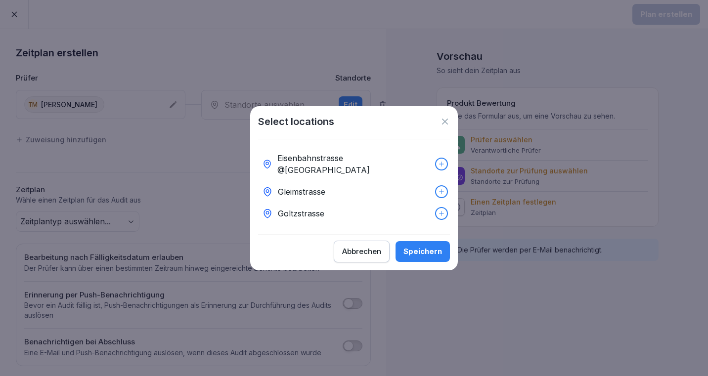
click at [291, 156] on div "Eisenbahnstrasse @Markthalle Neun" at bounding box center [354, 164] width 192 height 34
click at [294, 181] on div "Gleimstrasse" at bounding box center [354, 192] width 192 height 22
click at [292, 203] on div "Goltzstrasse" at bounding box center [354, 214] width 192 height 22
click at [416, 246] on div "Speichern" at bounding box center [423, 251] width 39 height 11
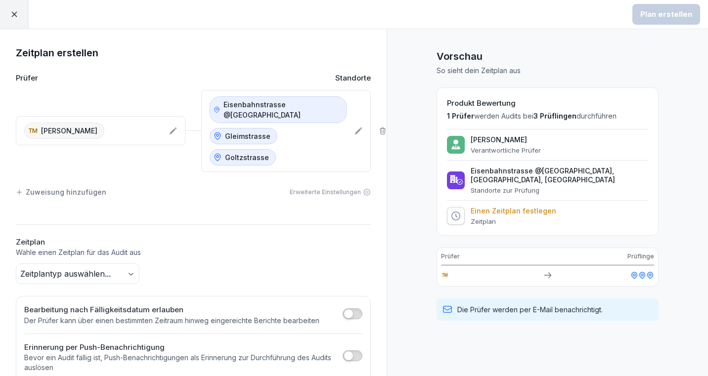
click at [130, 253] on body "Plan erstellen Zeitplan erstellen Prüfer Standorte TM Theresa Malec Eisenbahnst…" at bounding box center [354, 188] width 708 height 376
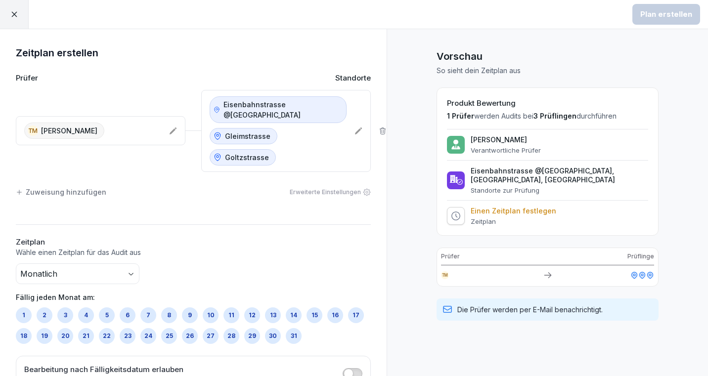
click at [13, 11] on icon at bounding box center [14, 14] width 9 height 9
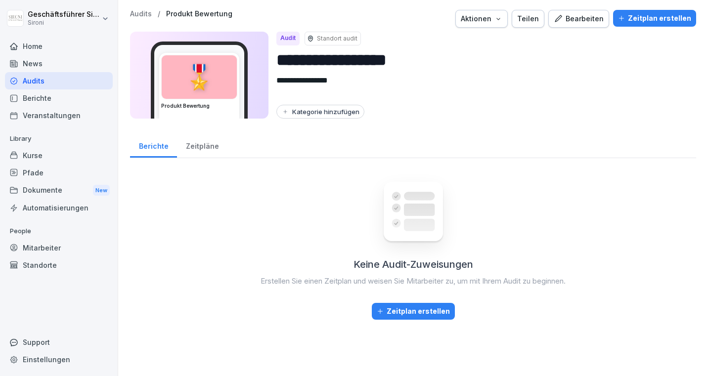
click at [200, 149] on div "Zeitpläne" at bounding box center [202, 145] width 50 height 25
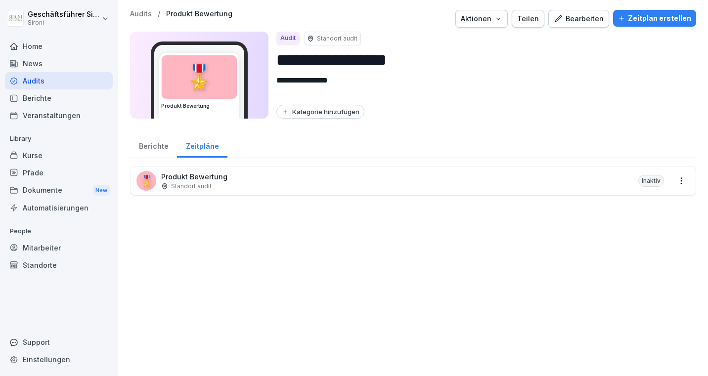
click at [159, 148] on div "Berichte" at bounding box center [153, 145] width 47 height 25
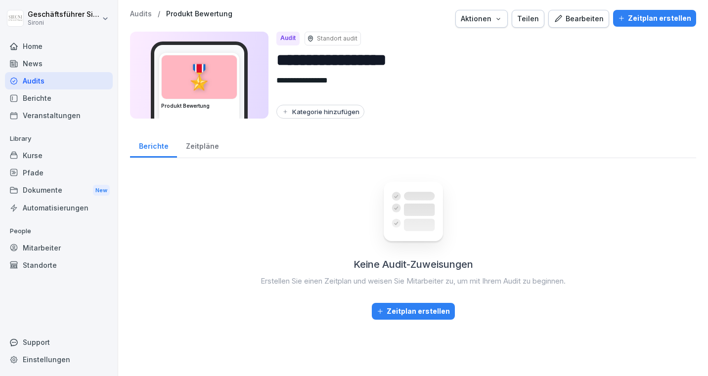
click at [191, 143] on div "Zeitpläne" at bounding box center [202, 145] width 50 height 25
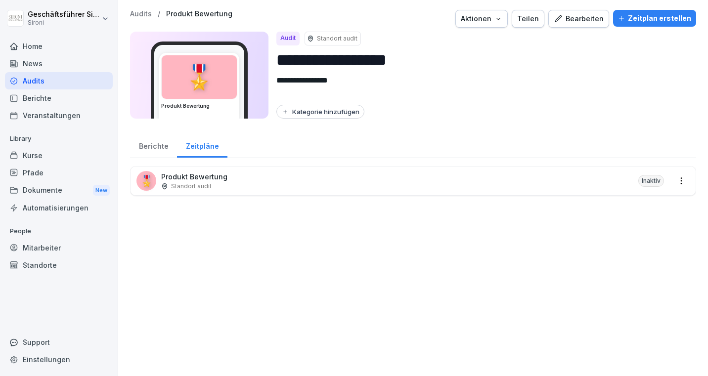
click at [161, 148] on div "Berichte" at bounding box center [153, 145] width 47 height 25
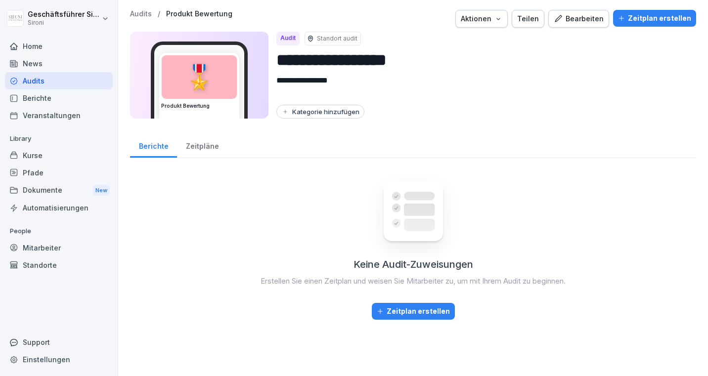
click at [190, 149] on div "Zeitpläne" at bounding box center [202, 145] width 50 height 25
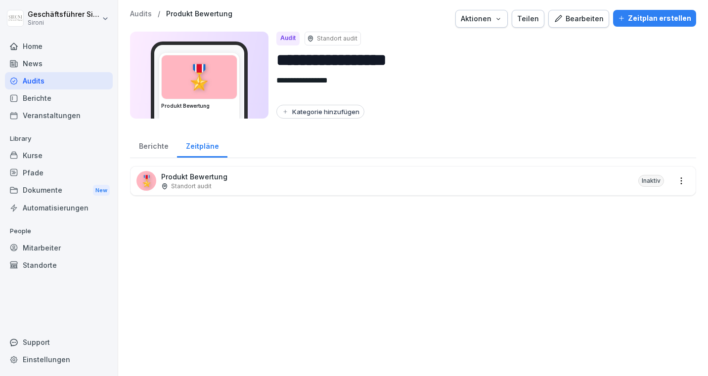
click at [136, 5] on div "**********" at bounding box center [413, 111] width 590 height 222
click at [137, 13] on p "Audits" at bounding box center [141, 14] width 22 height 8
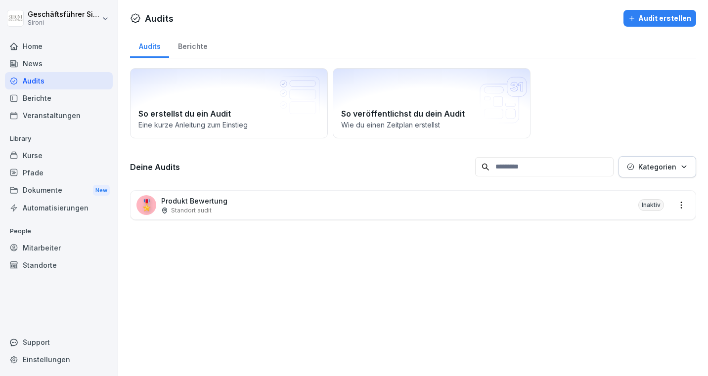
click at [689, 162] on button "Kategorien" at bounding box center [658, 166] width 78 height 21
click at [670, 116] on html "Geschäftsführer Sironi Sironi Home News Audits Berichte Veranstaltungen Library…" at bounding box center [354, 188] width 708 height 376
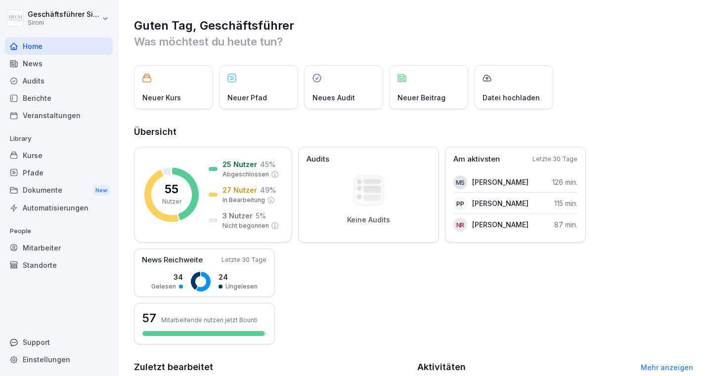
click at [24, 153] on div "Kurse" at bounding box center [59, 155] width 108 height 17
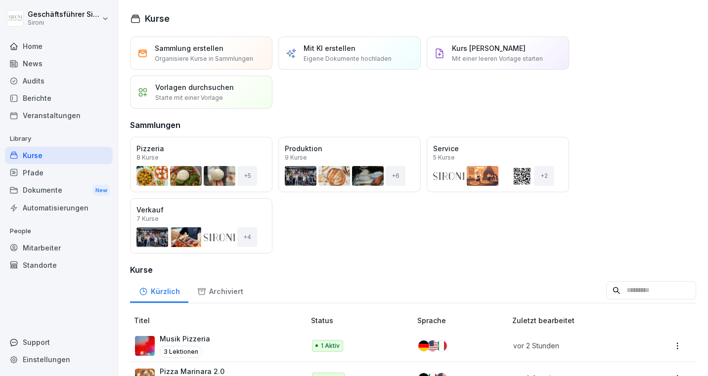
click at [191, 104] on div "Vorlagen durchsuchen Starte mit einer Vorlage" at bounding box center [201, 92] width 142 height 33
click at [182, 95] on p "Starte mit einer Vorlage" at bounding box center [189, 97] width 68 height 9
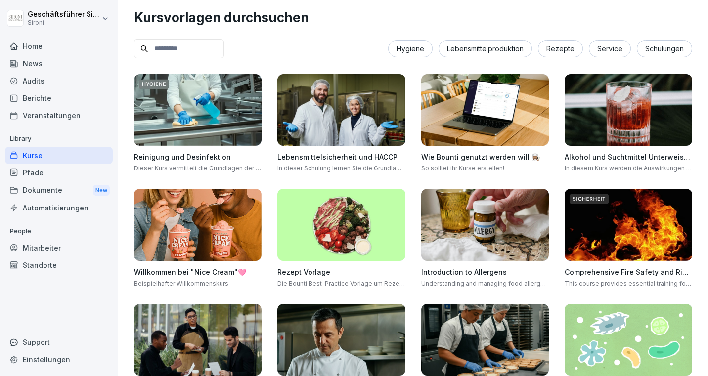
click at [606, 46] on div "Service" at bounding box center [610, 48] width 42 height 17
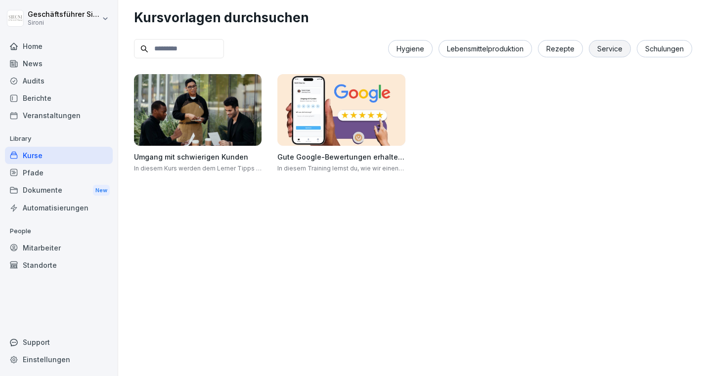
click at [681, 52] on div "Schulungen" at bounding box center [664, 48] width 55 height 17
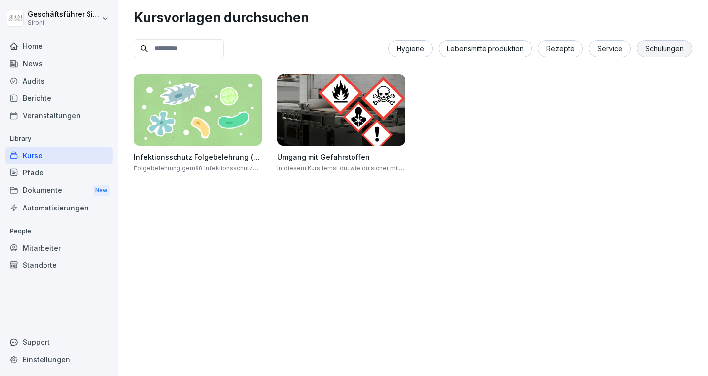
click at [626, 45] on div "Service" at bounding box center [610, 48] width 42 height 17
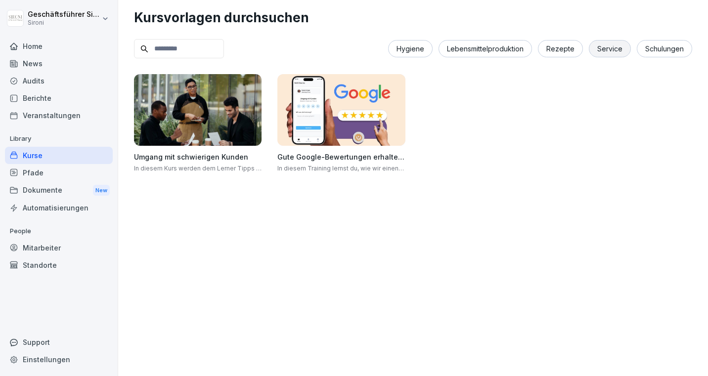
click at [185, 43] on input at bounding box center [179, 48] width 90 height 19
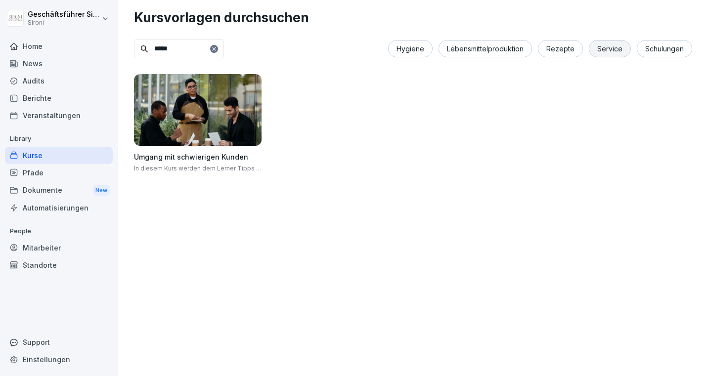
click at [193, 121] on img at bounding box center [198, 110] width 128 height 72
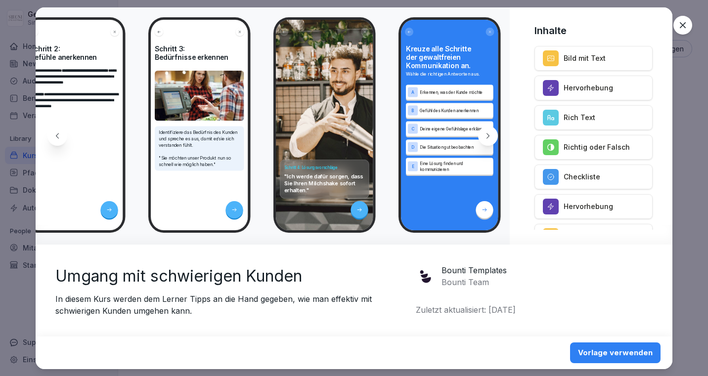
scroll to position [0, 1725]
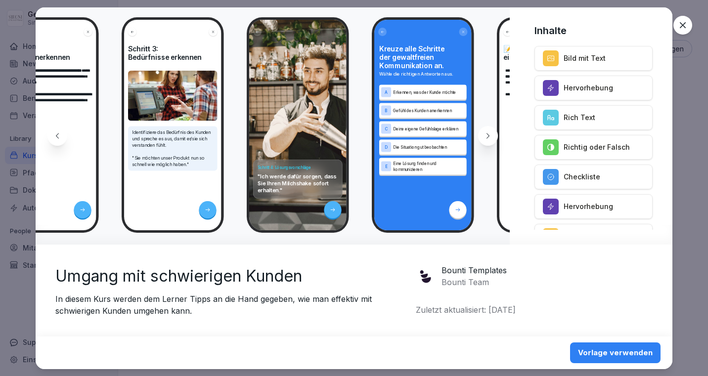
click at [686, 27] on icon at bounding box center [683, 25] width 10 height 10
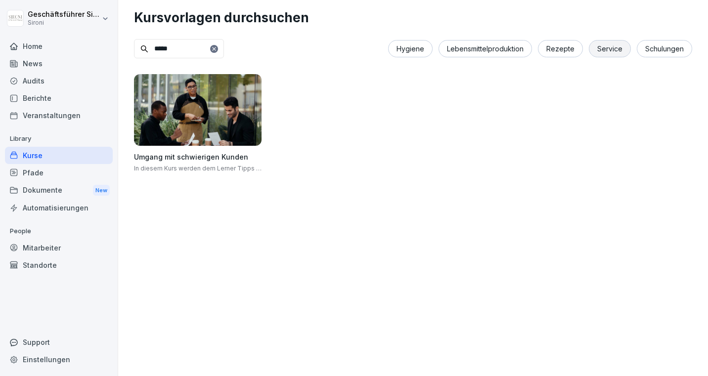
click at [195, 51] on input "*****" at bounding box center [179, 48] width 90 height 19
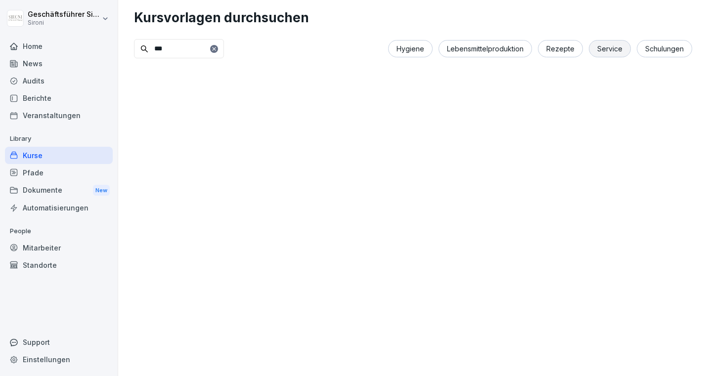
type input "***"
click at [28, 149] on div "Kurse" at bounding box center [59, 155] width 108 height 17
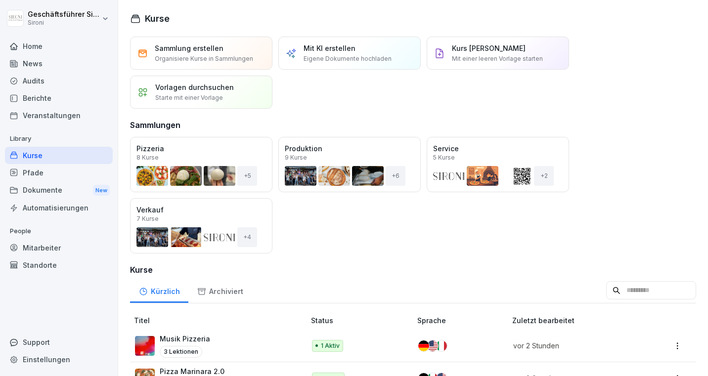
scroll to position [4, 0]
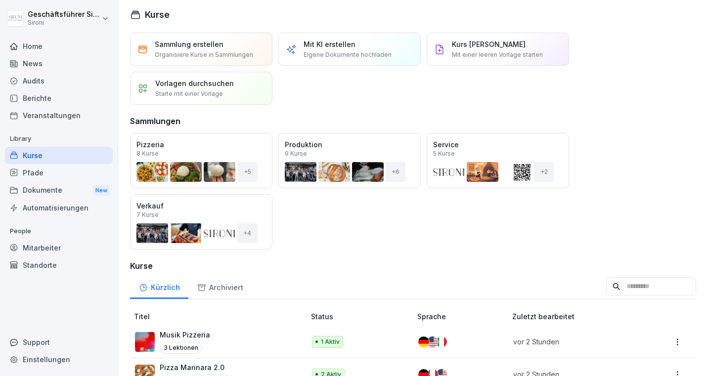
click at [638, 282] on input at bounding box center [651, 286] width 90 height 19
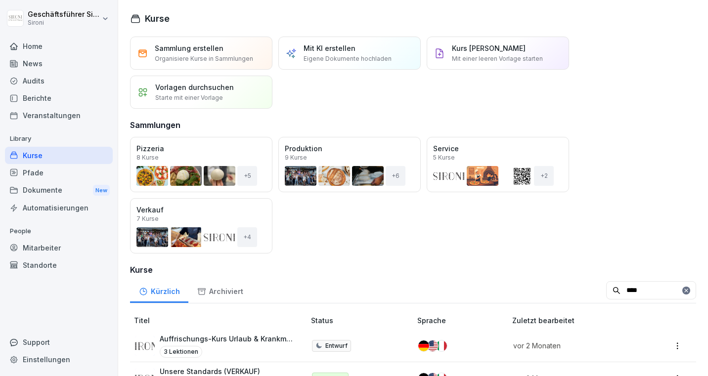
scroll to position [26, 0]
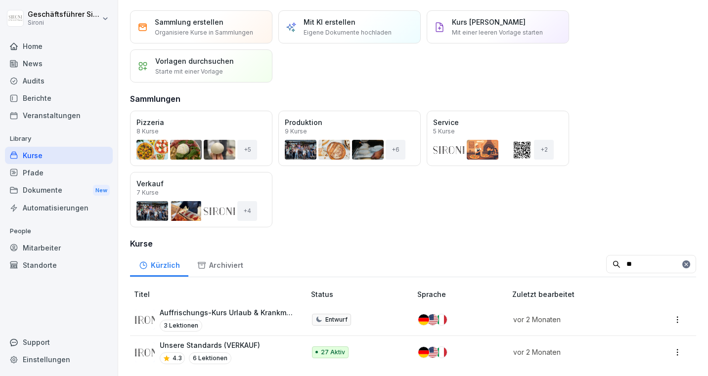
type input "*"
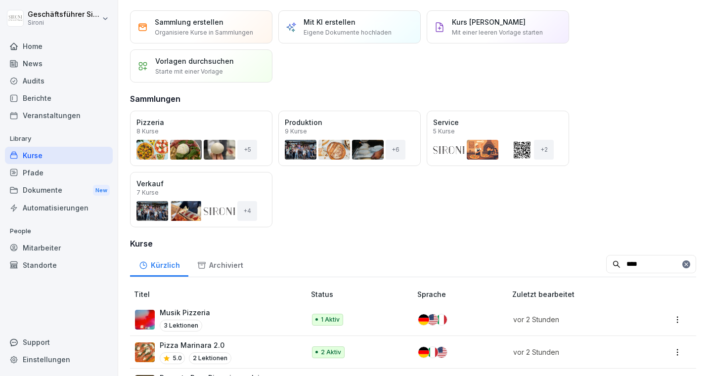
scroll to position [0, 0]
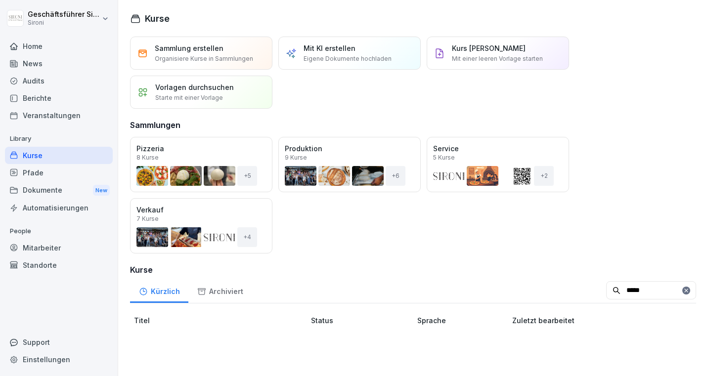
type input "*****"
click at [190, 296] on div "Archiviert" at bounding box center [219, 290] width 63 height 25
click at [213, 290] on div "Archiviert" at bounding box center [219, 290] width 63 height 25
click at [150, 294] on div "Kürzlich" at bounding box center [159, 290] width 58 height 25
click at [212, 291] on div "Archiviert" at bounding box center [219, 290] width 63 height 25
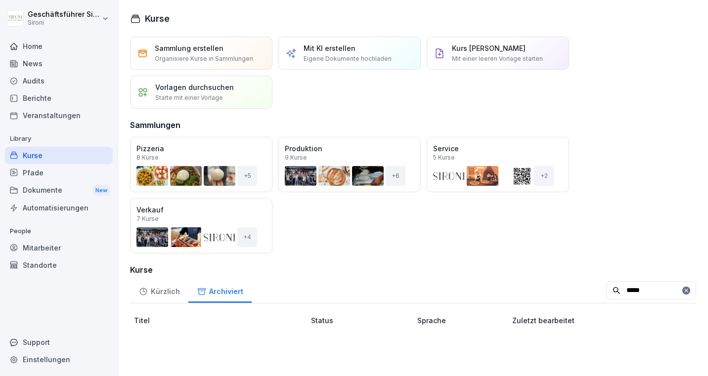
click at [645, 286] on input "*****" at bounding box center [651, 290] width 90 height 19
click at [0, 0] on button "Öffnen" at bounding box center [0, 0] width 0 height 0
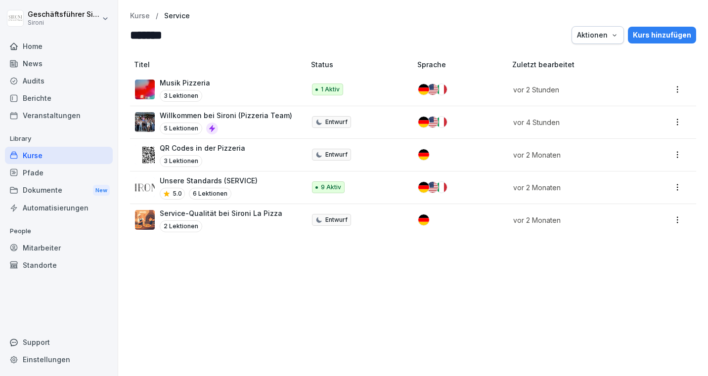
click at [206, 213] on p "Service-Qualität bei Sironi La Pizza" at bounding box center [221, 213] width 123 height 10
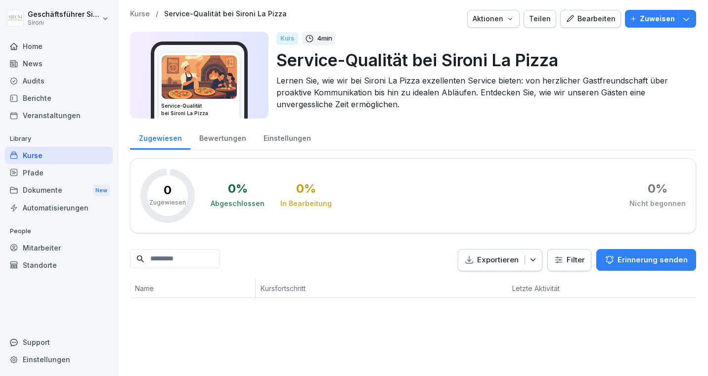
click at [594, 23] on div "Bearbeiten" at bounding box center [591, 18] width 50 height 11
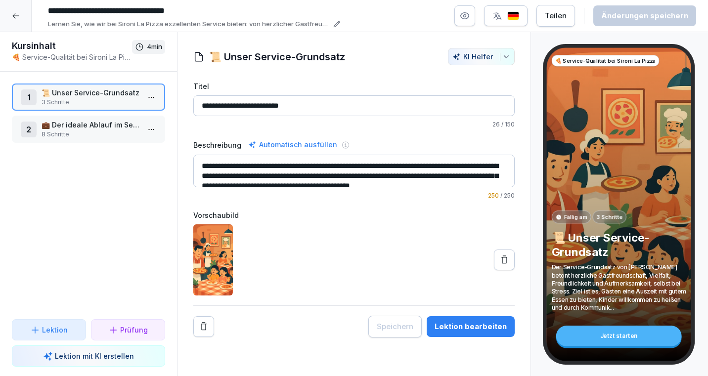
click at [106, 100] on p "3 Schritte" at bounding box center [91, 102] width 98 height 9
click at [99, 127] on p "💼 Der ideale Ablauf im Service" at bounding box center [91, 125] width 98 height 10
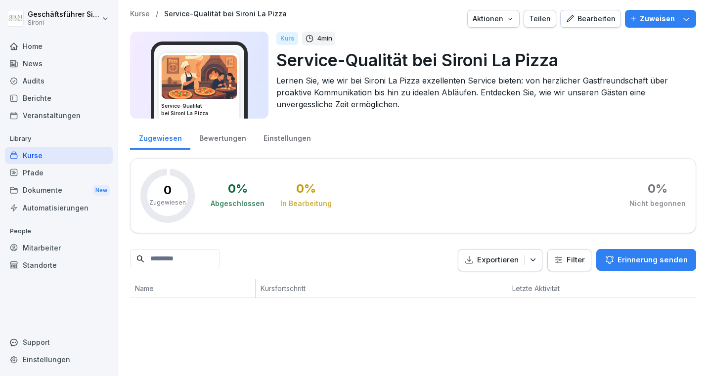
click at [596, 23] on div "Bearbeiten" at bounding box center [591, 18] width 50 height 11
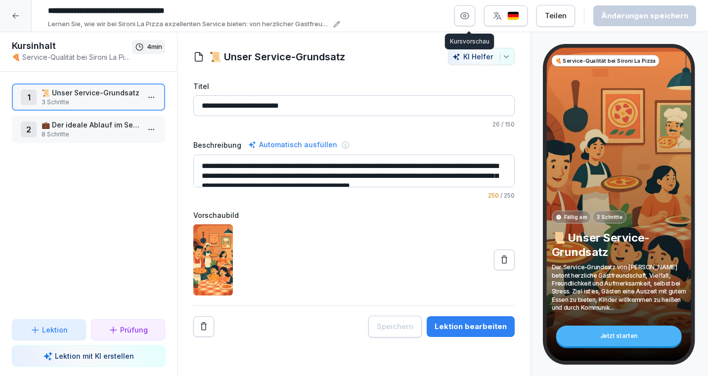
click at [466, 16] on icon "button" at bounding box center [465, 16] width 2 height 2
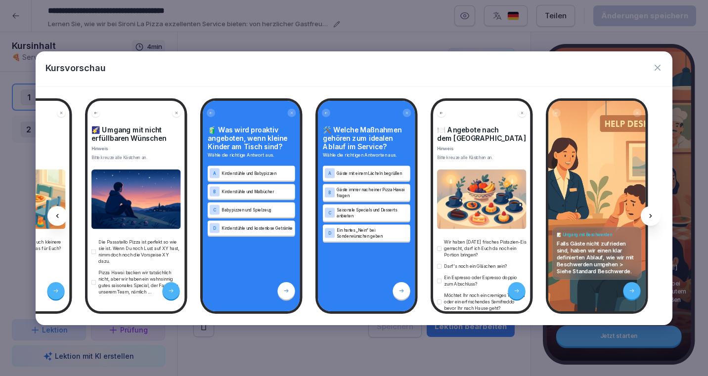
scroll to position [0, 1060]
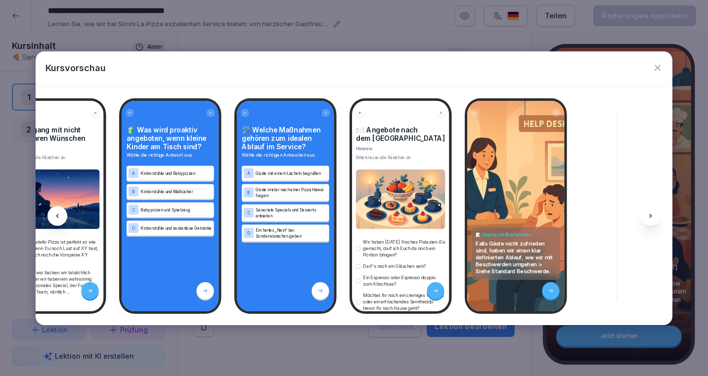
click at [663, 58] on div "Kursvorschau" at bounding box center [355, 68] width 638 height 35
click at [658, 67] on icon "button" at bounding box center [658, 68] width 10 height 10
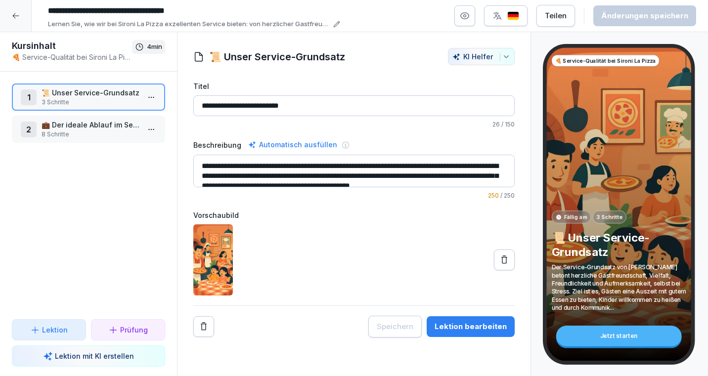
click at [18, 15] on icon at bounding box center [16, 16] width 8 height 8
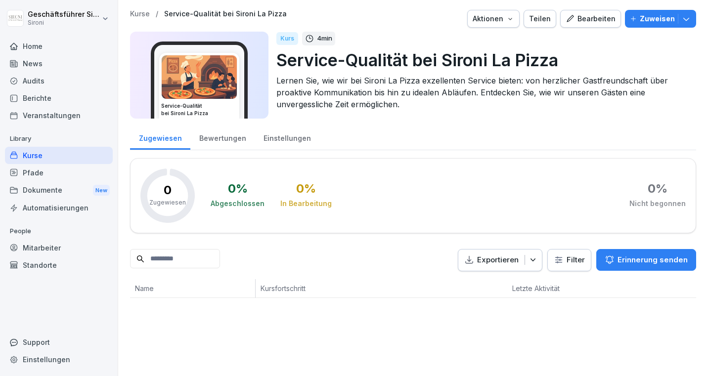
click at [32, 157] on div "Kurse" at bounding box center [59, 155] width 108 height 17
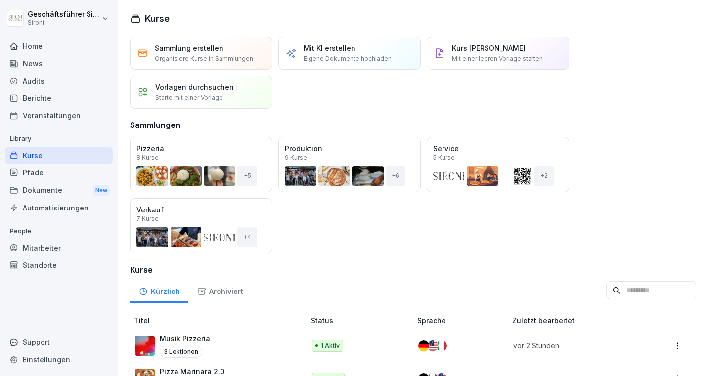
click at [0, 0] on div "Öffnen" at bounding box center [0, 0] width 0 height 0
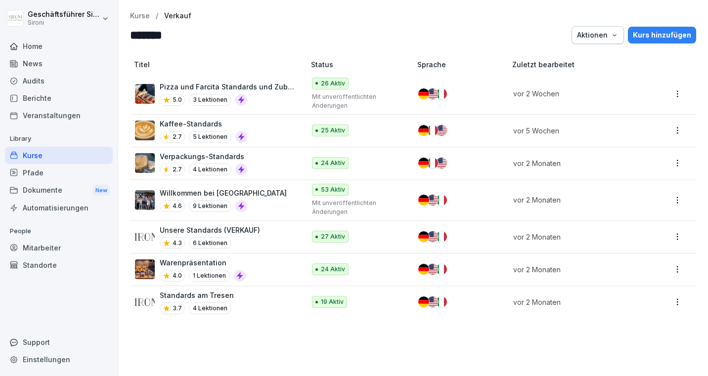
click at [29, 156] on div "Kurse" at bounding box center [59, 155] width 108 height 17
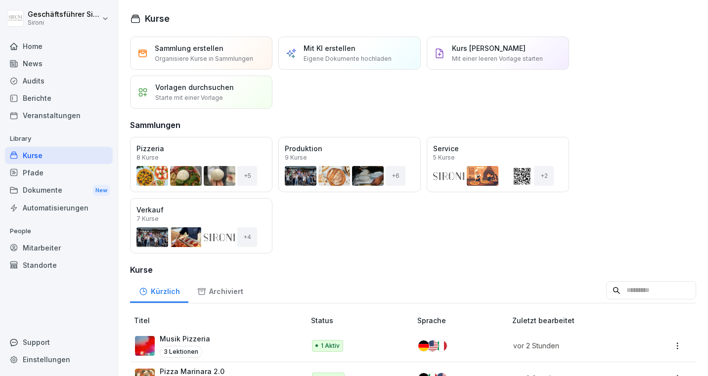
click at [219, 291] on div "Archiviert" at bounding box center [219, 290] width 63 height 25
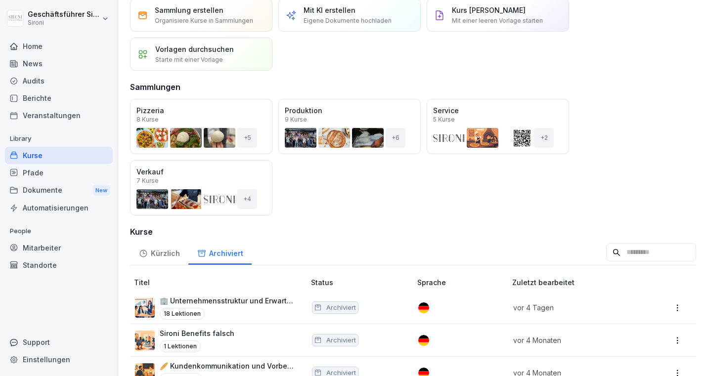
scroll to position [155, 0]
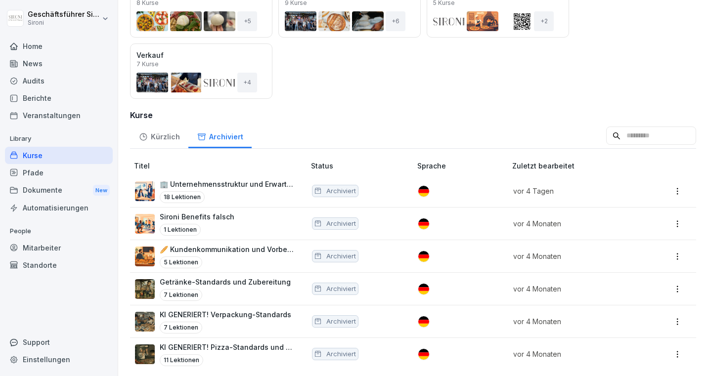
click at [218, 250] on p "🥖 Kundenkommunikation und Vorbestellungen in der [GEOGRAPHIC_DATA]" at bounding box center [228, 249] width 136 height 10
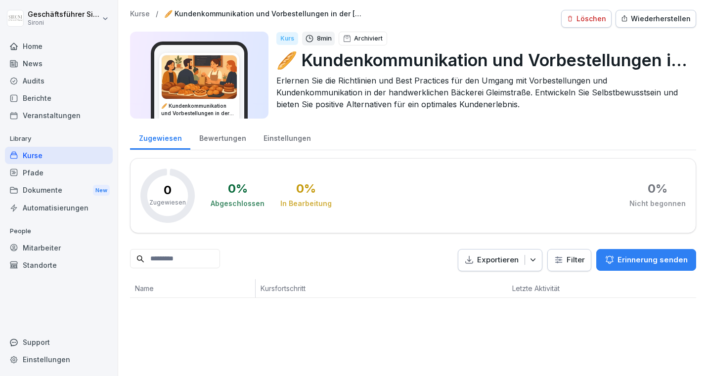
click at [140, 16] on p "Kurse" at bounding box center [140, 14] width 20 height 8
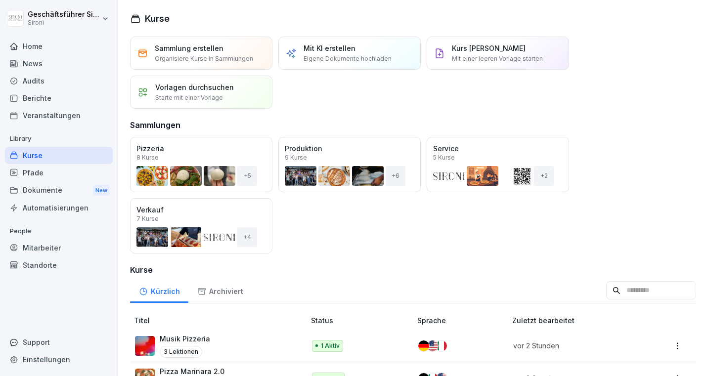
click at [174, 94] on p "Starte mit einer Vorlage" at bounding box center [189, 97] width 68 height 9
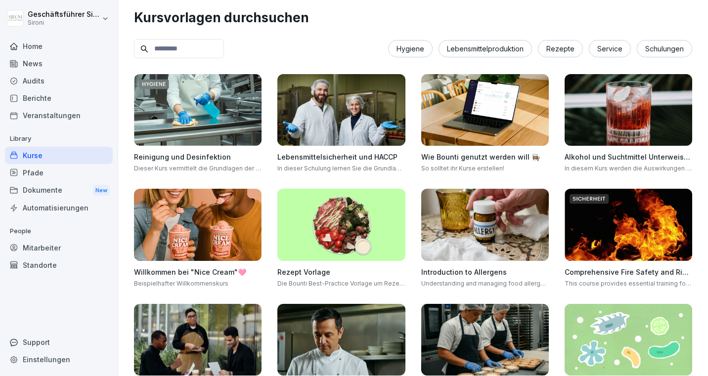
click at [191, 43] on input at bounding box center [179, 48] width 90 height 19
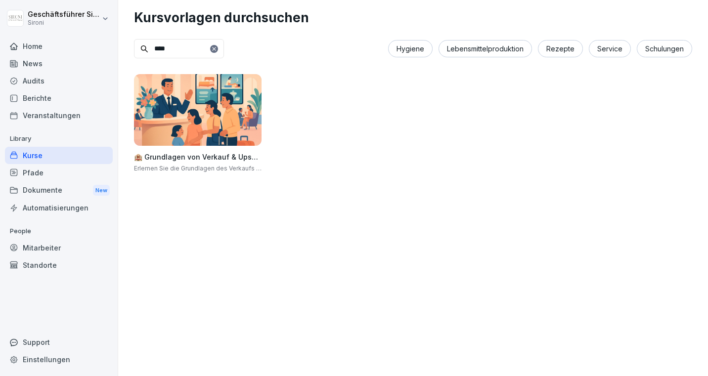
type input "****"
click at [180, 124] on img at bounding box center [198, 110] width 128 height 72
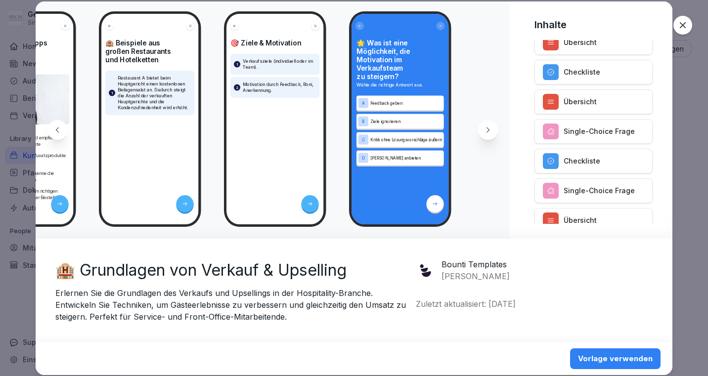
scroll to position [280, 0]
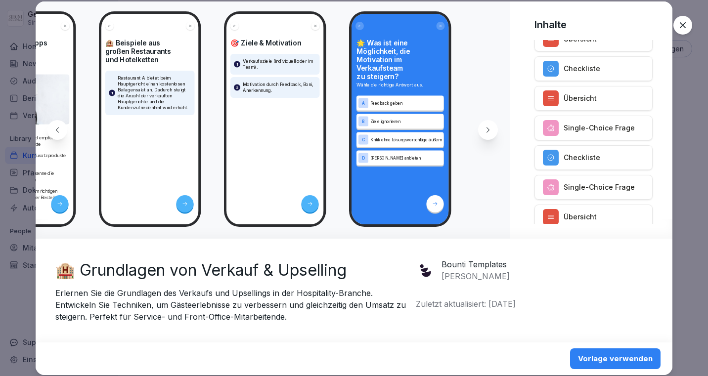
click at [687, 29] on icon at bounding box center [683, 25] width 10 height 10
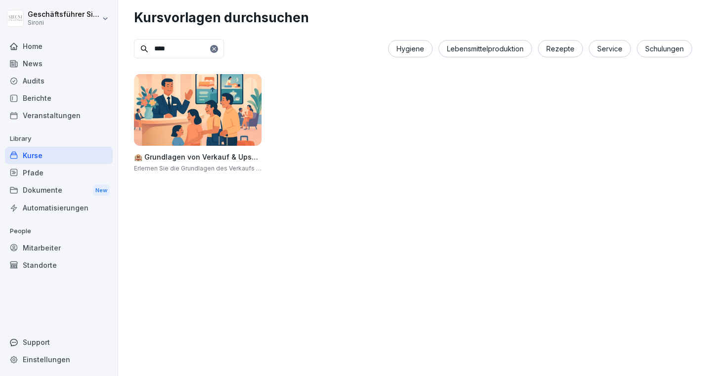
click at [180, 118] on img at bounding box center [198, 110] width 128 height 72
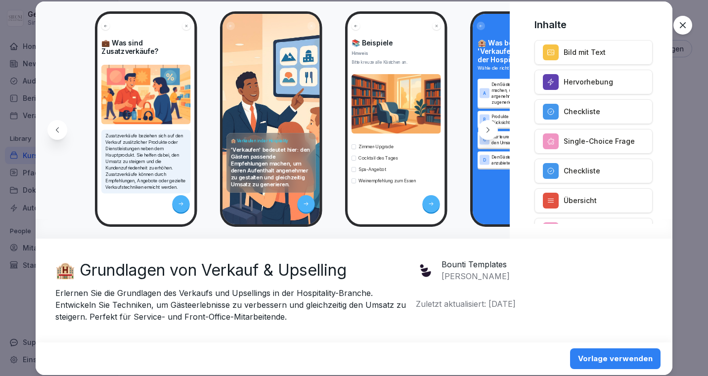
click at [600, 356] on div "Vorlage verwenden" at bounding box center [615, 359] width 75 height 11
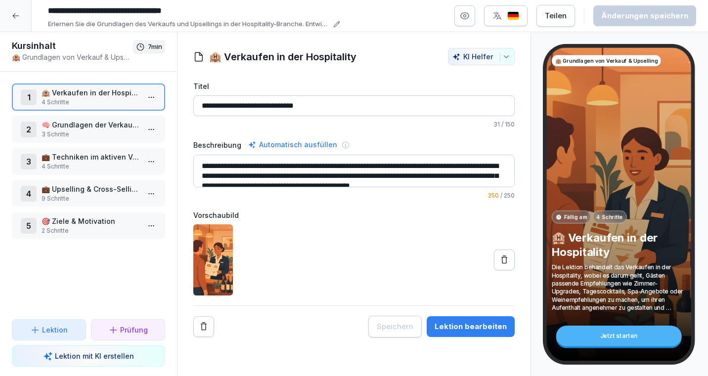
click at [13, 14] on icon at bounding box center [16, 16] width 8 height 8
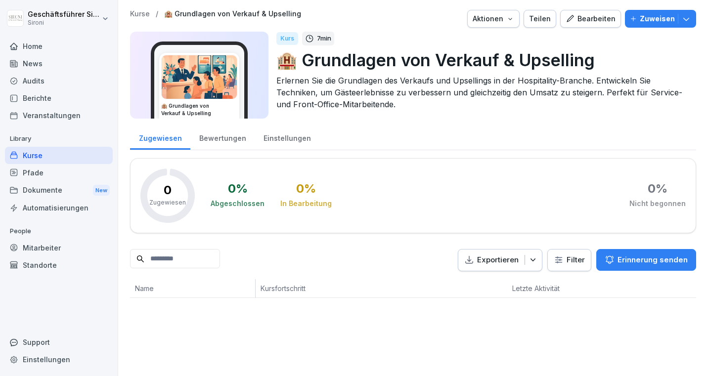
click at [24, 154] on div "Kurse" at bounding box center [59, 155] width 108 height 17
